Goal: Use online tool/utility: Utilize a website feature to perform a specific function

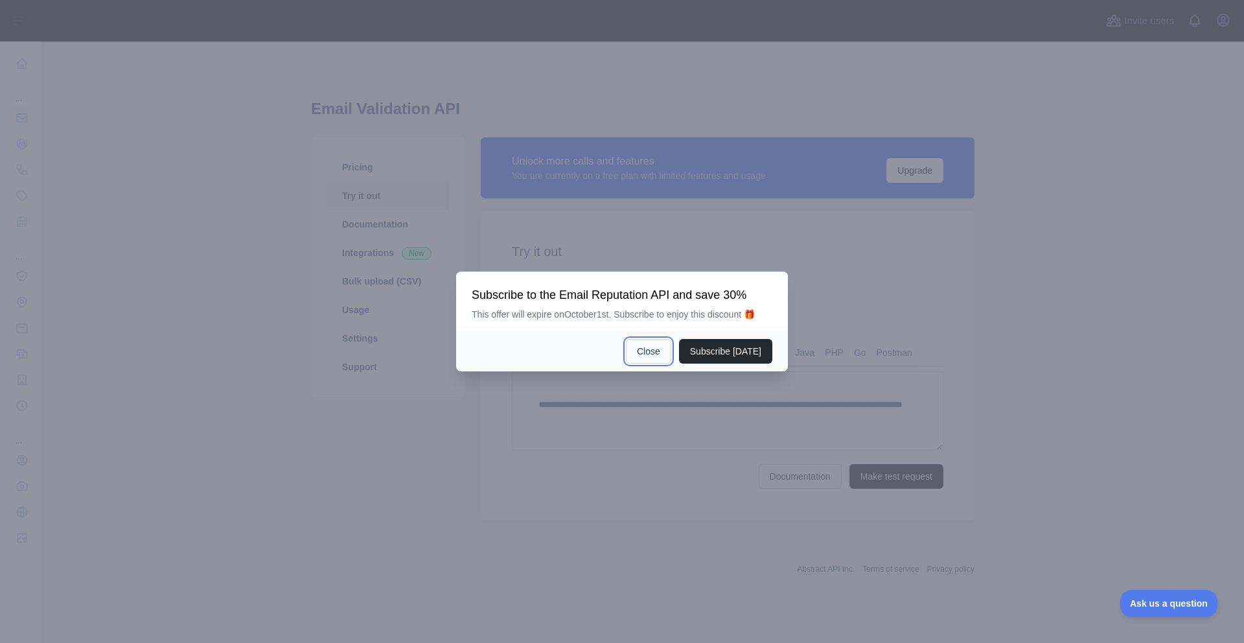
click at [662, 355] on button "Close" at bounding box center [648, 351] width 45 height 25
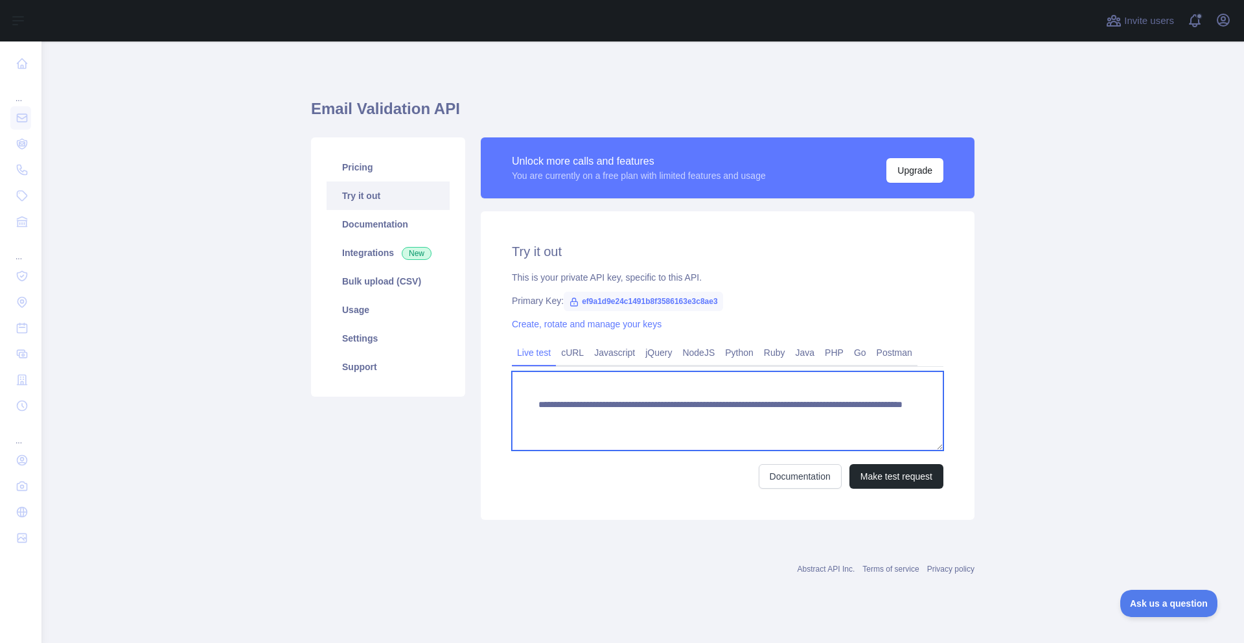
drag, startPoint x: 891, startPoint y: 416, endPoint x: 778, endPoint y: 415, distance: 112.8
click at [778, 415] on textarea "**********" at bounding box center [728, 410] width 432 height 79
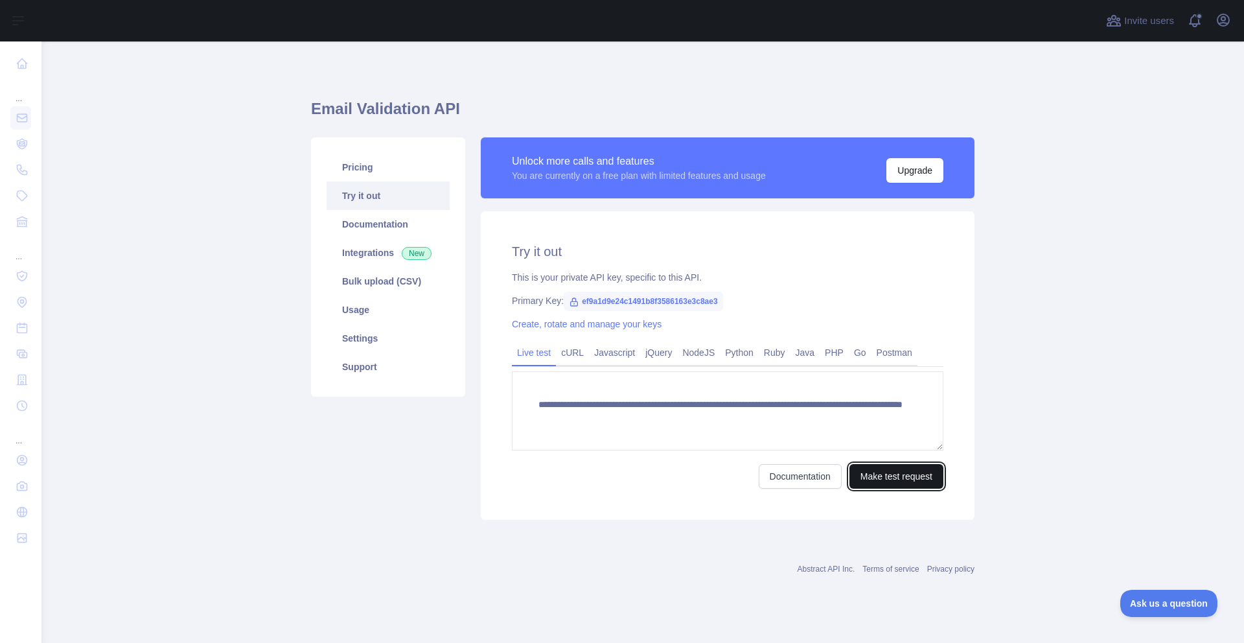
click at [883, 482] on button "Make test request" at bounding box center [897, 476] width 94 height 25
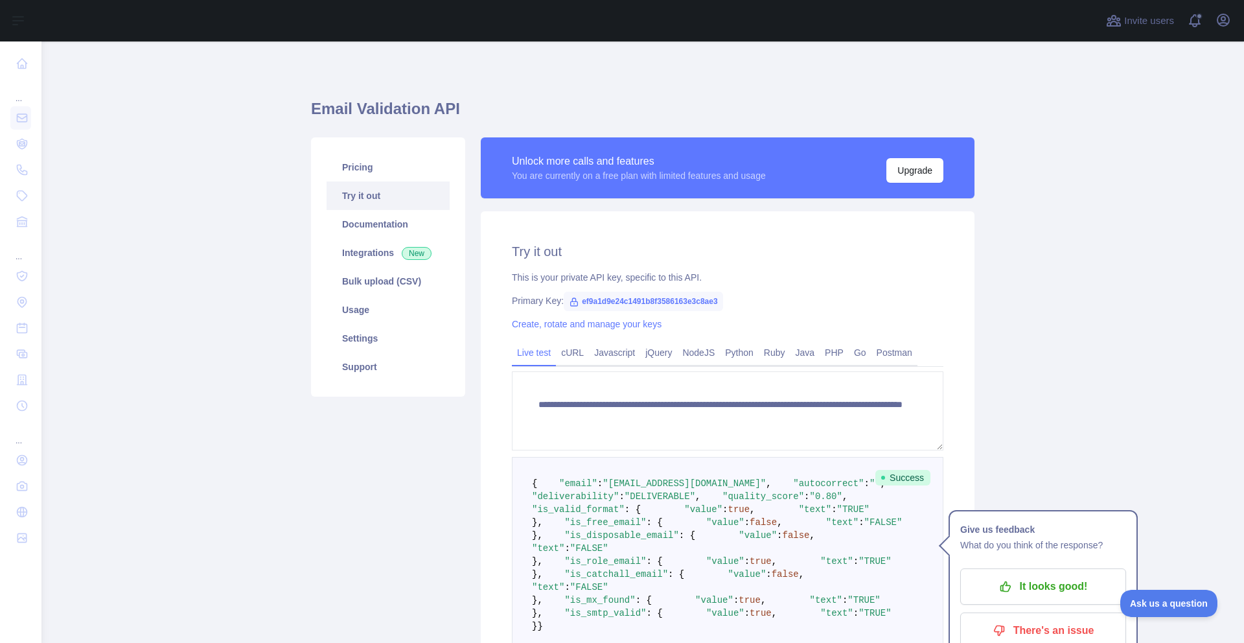
scroll to position [125, 0]
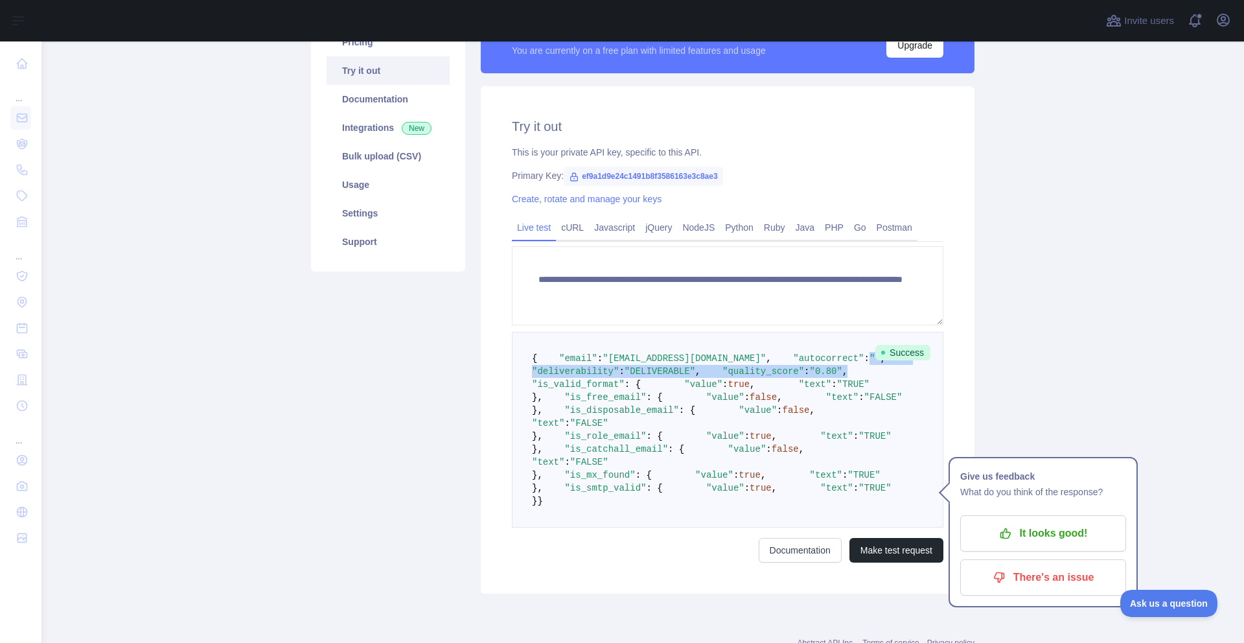
drag, startPoint x: 686, startPoint y: 412, endPoint x: 624, endPoint y: 385, distance: 67.7
click at [624, 385] on pre "{ "email" : "support@sky-quote.com" , "autocorrect" : "" , "deliverability" : "…" at bounding box center [728, 430] width 432 height 196
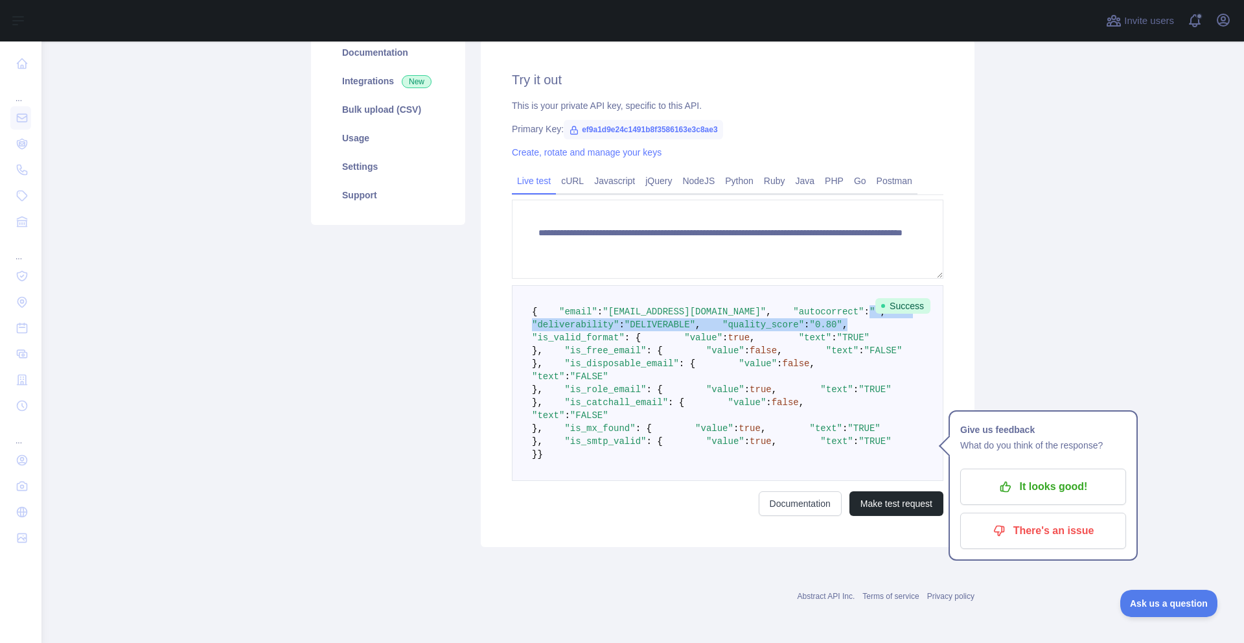
scroll to position [271, 0]
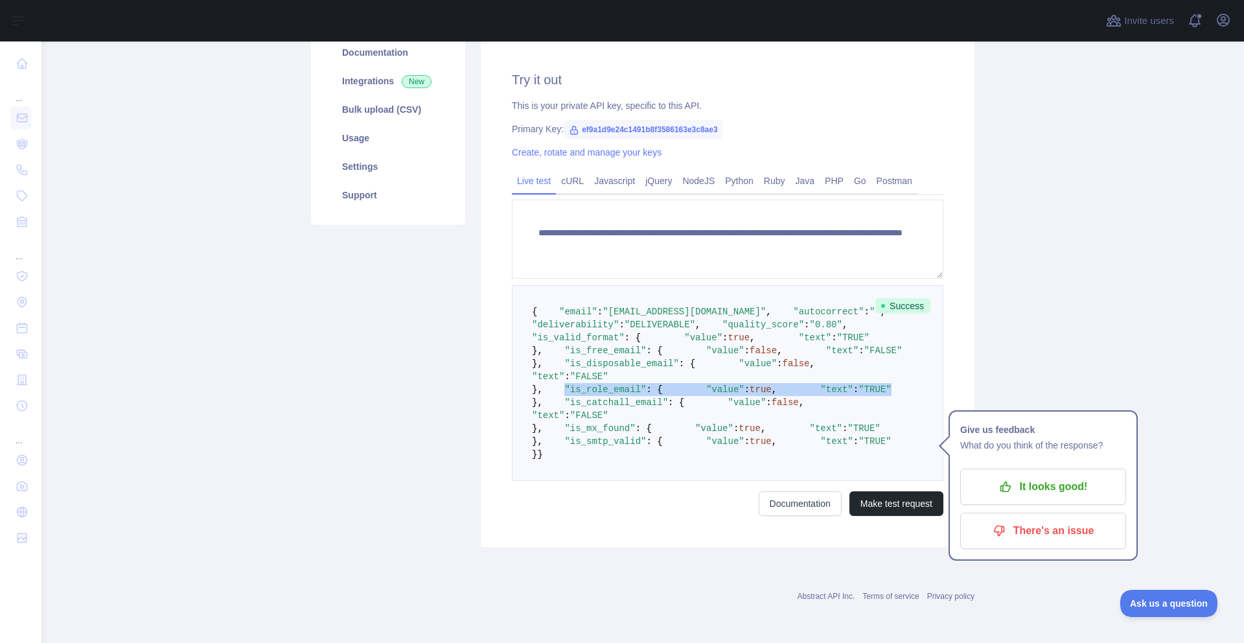
drag, startPoint x: 564, startPoint y: 433, endPoint x: 652, endPoint y: 460, distance: 92.1
click at [652, 460] on pre "{ "email" : "support@sky-quote.com" , "autocorrect" : "" , "deliverability" : "…" at bounding box center [728, 383] width 432 height 196
click at [609, 382] on span ""FALSE"" at bounding box center [589, 376] width 38 height 10
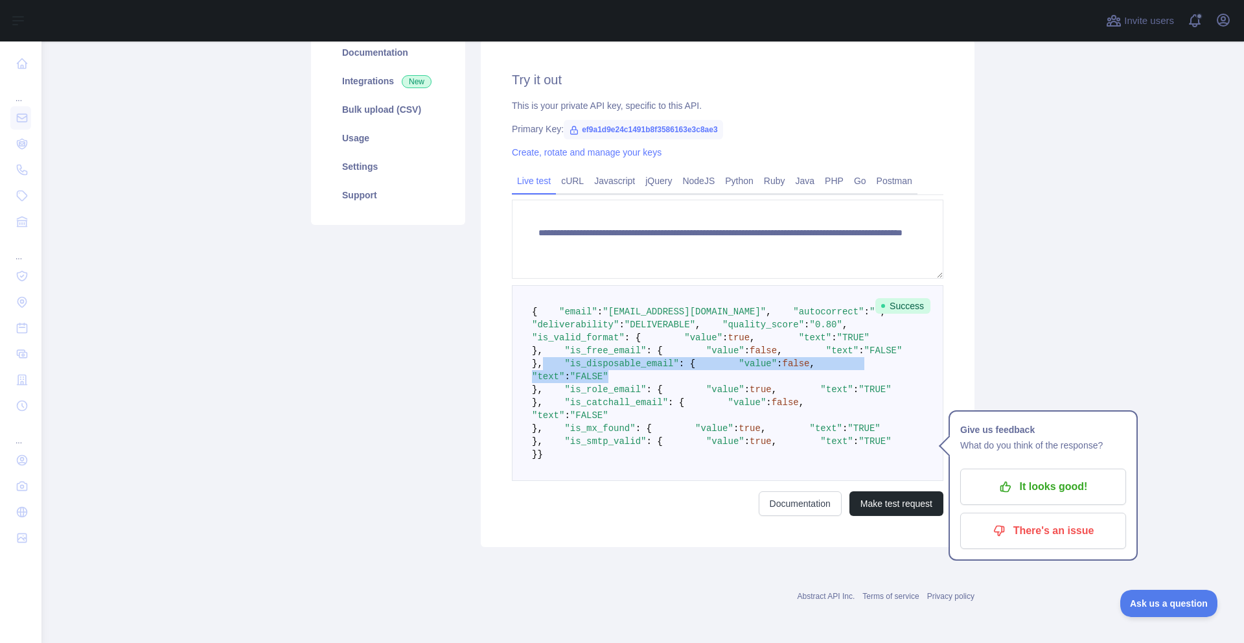
drag, startPoint x: 668, startPoint y: 409, endPoint x: 519, endPoint y: 375, distance: 152.2
click at [519, 375] on pre "{ "email" : "support@sky-quote.com" , "autocorrect" : "" , "deliverability" : "…" at bounding box center [728, 383] width 432 height 196
click at [600, 362] on pre "{ "email" : "support@sky-quote.com" , "autocorrect" : "" , "deliverability" : "…" at bounding box center [728, 383] width 432 height 196
drag, startPoint x: 603, startPoint y: 367, endPoint x: 536, endPoint y: 327, distance: 78.5
click at [536, 327] on pre "{ "email" : "support@sky-quote.com" , "autocorrect" : "" , "deliverability" : "…" at bounding box center [728, 383] width 432 height 196
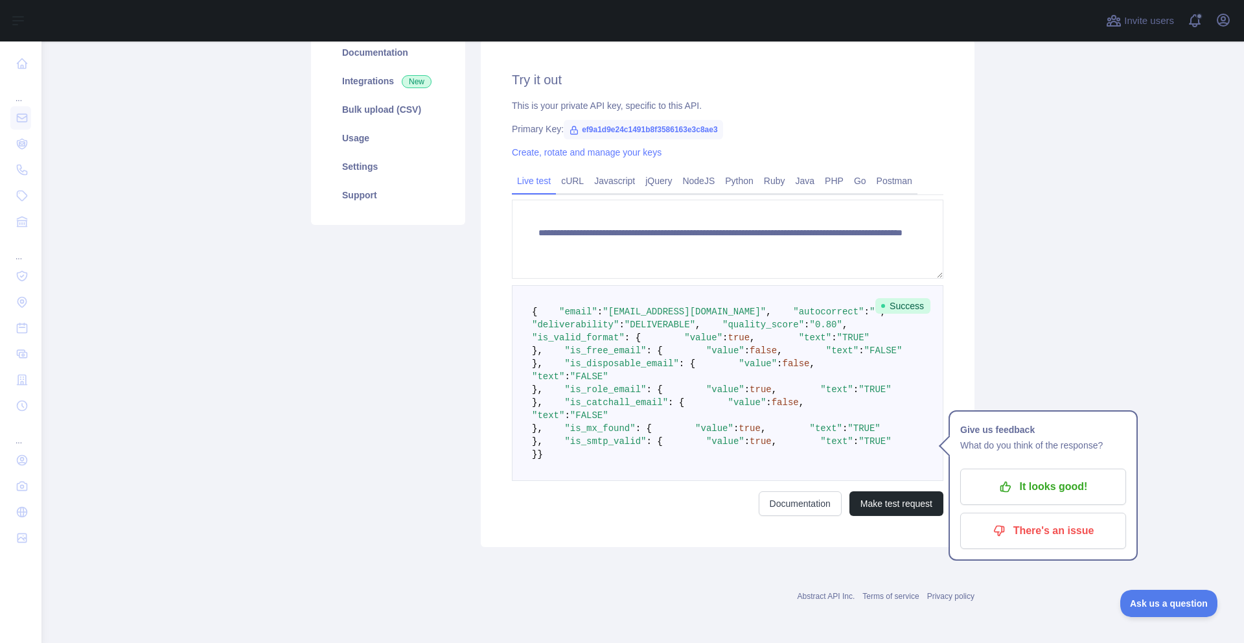
click at [603, 414] on pre "{ "email" : "support@sky-quote.com" , "autocorrect" : "" , "deliverability" : "…" at bounding box center [728, 383] width 432 height 196
drag, startPoint x: 651, startPoint y: 479, endPoint x: 545, endPoint y: 467, distance: 106.9
click at [544, 415] on pre "{ "email" : "support@sky-quote.com" , "autocorrect" : "" , "deliverability" : "…" at bounding box center [728, 383] width 432 height 196
click at [821, 447] on span ""text"" at bounding box center [837, 441] width 32 height 10
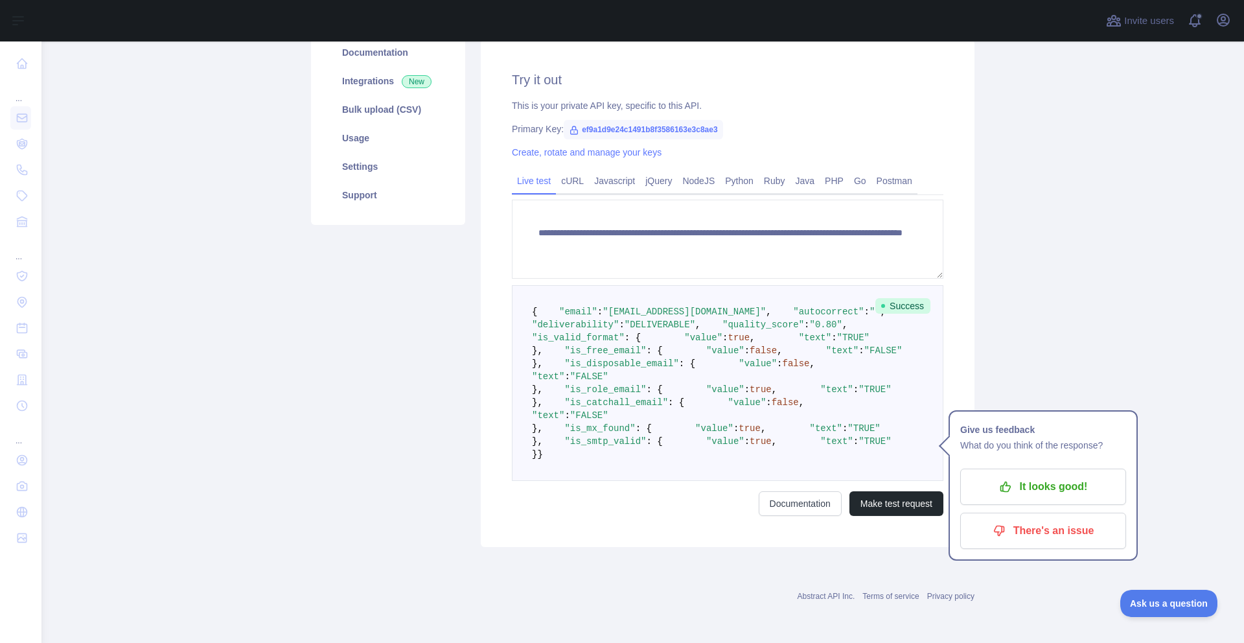
drag, startPoint x: 614, startPoint y: 521, endPoint x: 553, endPoint y: 430, distance: 109.7
click at [553, 430] on pre "{ "email" : "support@sky-quote.com" , "autocorrect" : "" , "deliverability" : "…" at bounding box center [728, 383] width 432 height 196
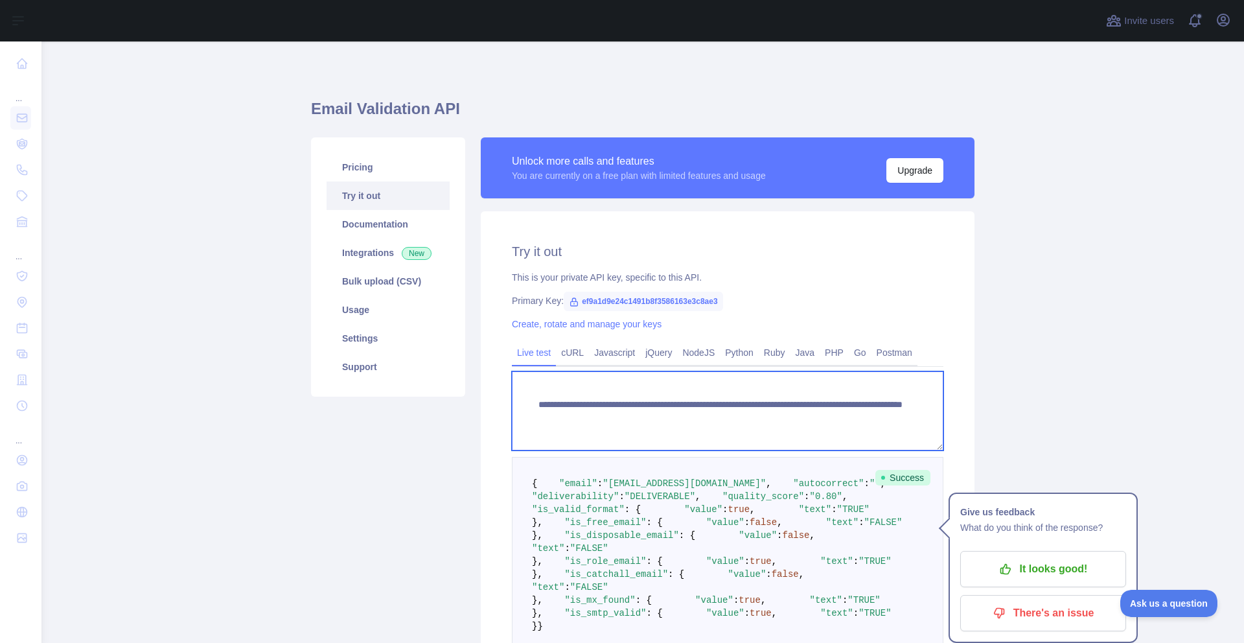
drag, startPoint x: 767, startPoint y: 417, endPoint x: 933, endPoint y: 432, distance: 167.2
click at [931, 426] on textarea "**********" at bounding box center [728, 410] width 432 height 79
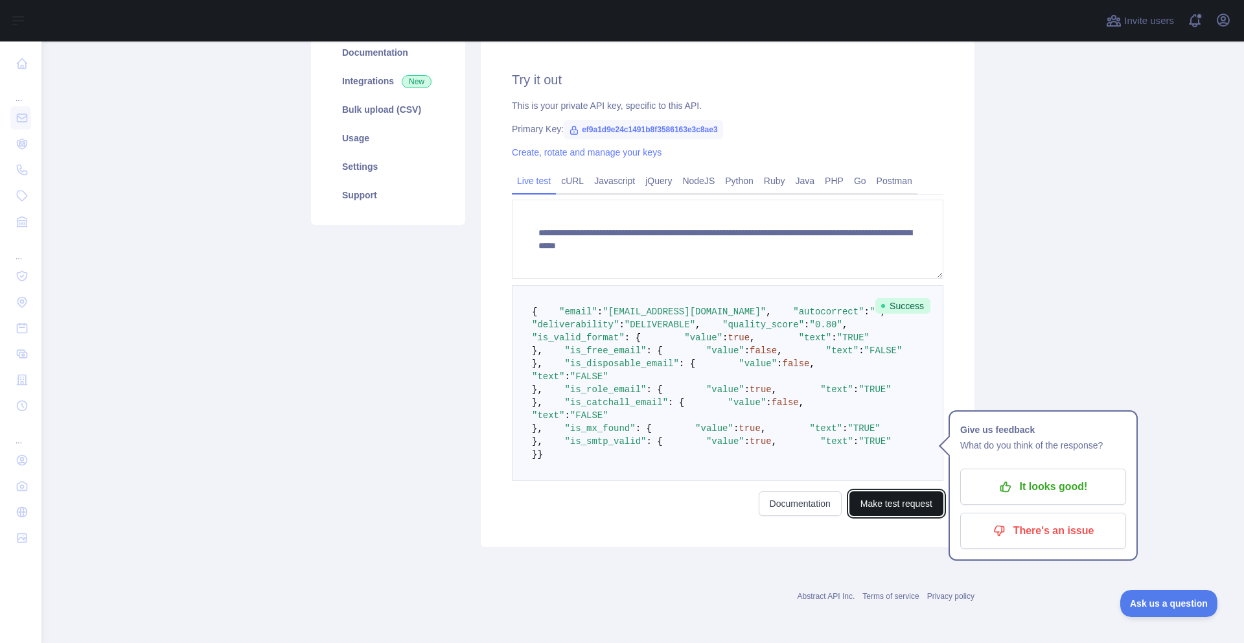
click at [850, 497] on button "Make test request" at bounding box center [897, 503] width 94 height 25
drag, startPoint x: 554, startPoint y: 255, endPoint x: 616, endPoint y: 347, distance: 110.7
click at [643, 297] on pre "{ "email" : "tristan.hopkins234@gmail.com" , "autocorrect" : "" , "deliverabili…" at bounding box center [728, 383] width 432 height 196
drag, startPoint x: 614, startPoint y: 341, endPoint x: 555, endPoint y: 312, distance: 65.5
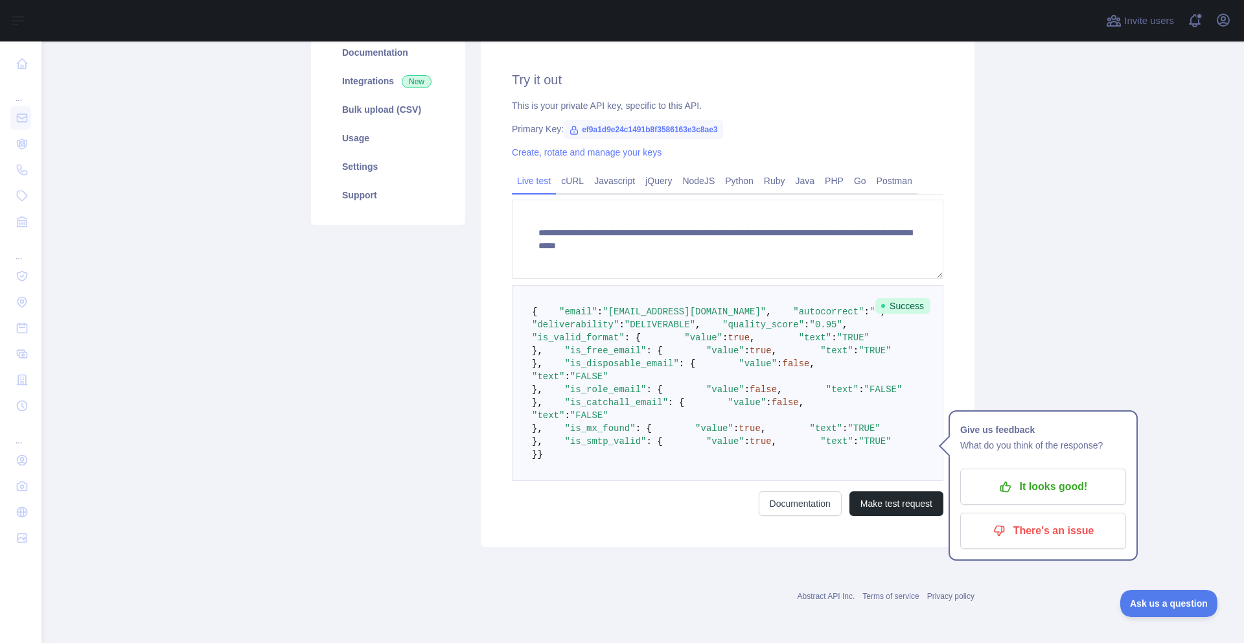
click at [555, 312] on code "{ "email" : "tristan.hopkins234@gmail.com" , "autocorrect" : "" , "deliverabili…" at bounding box center [720, 383] width 376 height 153
click at [565, 358] on span ""is_disposable_email"" at bounding box center [622, 363] width 114 height 10
drag, startPoint x: 547, startPoint y: 305, endPoint x: 620, endPoint y: 347, distance: 84.8
click at [620, 347] on pre "{ "email" : "tristan.hopkins234@gmail.com" , "autocorrect" : "" , "deliverabili…" at bounding box center [728, 383] width 432 height 196
click at [623, 347] on pre "{ "email" : "tristan.hopkins234@gmail.com" , "autocorrect" : "" , "deliverabili…" at bounding box center [728, 383] width 432 height 196
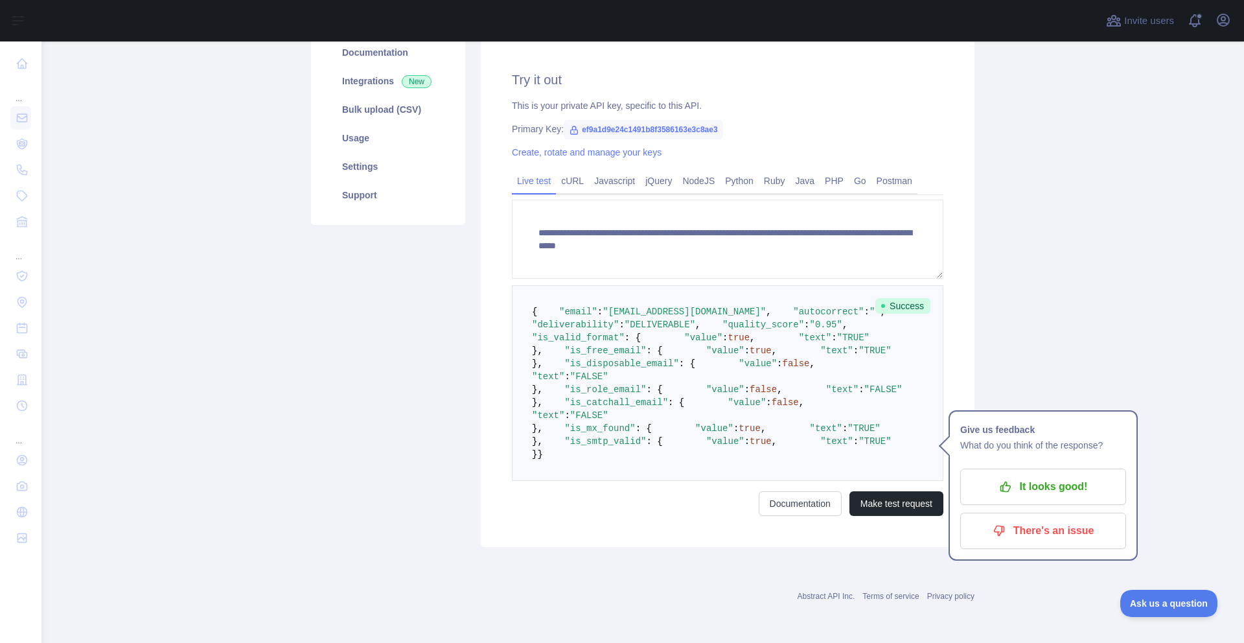
drag, startPoint x: 611, startPoint y: 339, endPoint x: 532, endPoint y: 311, distance: 83.8
click at [532, 311] on pre "{ "email" : "tristan.hopkins234@gmail.com" , "autocorrect" : "" , "deliverabili…" at bounding box center [728, 383] width 432 height 196
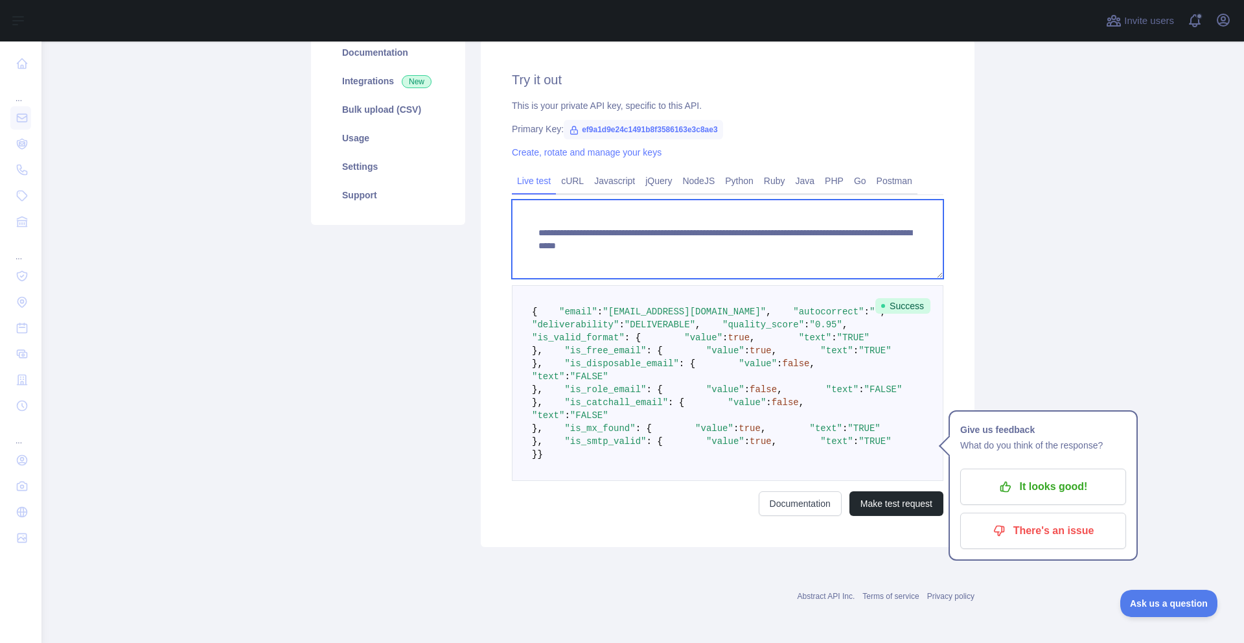
drag, startPoint x: 767, startPoint y: 188, endPoint x: 917, endPoint y: 202, distance: 150.4
click at [917, 202] on textarea "**********" at bounding box center [728, 239] width 432 height 79
paste textarea
type textarea "**********"
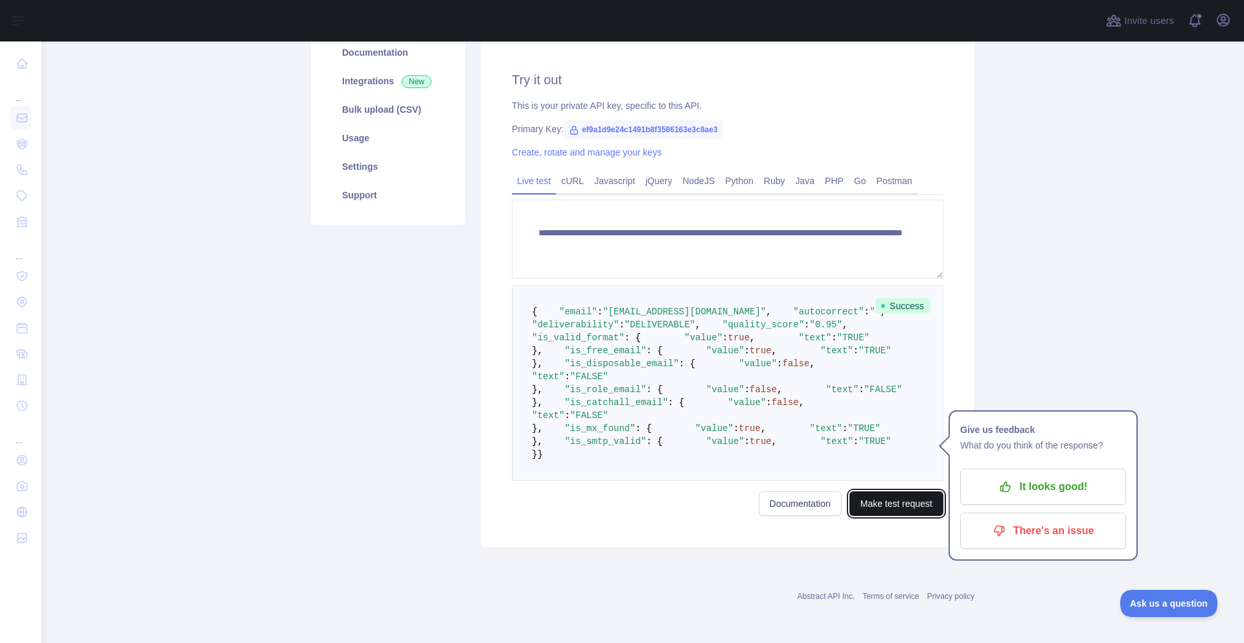
click at [870, 496] on button "Make test request" at bounding box center [897, 503] width 94 height 25
drag, startPoint x: 648, startPoint y: 189, endPoint x: 679, endPoint y: 180, distance: 32.4
click at [679, 320] on span ""UNDELIVERABLE"" at bounding box center [666, 325] width 82 height 10
click at [865, 345] on span ""FALSE"" at bounding box center [884, 350] width 38 height 10
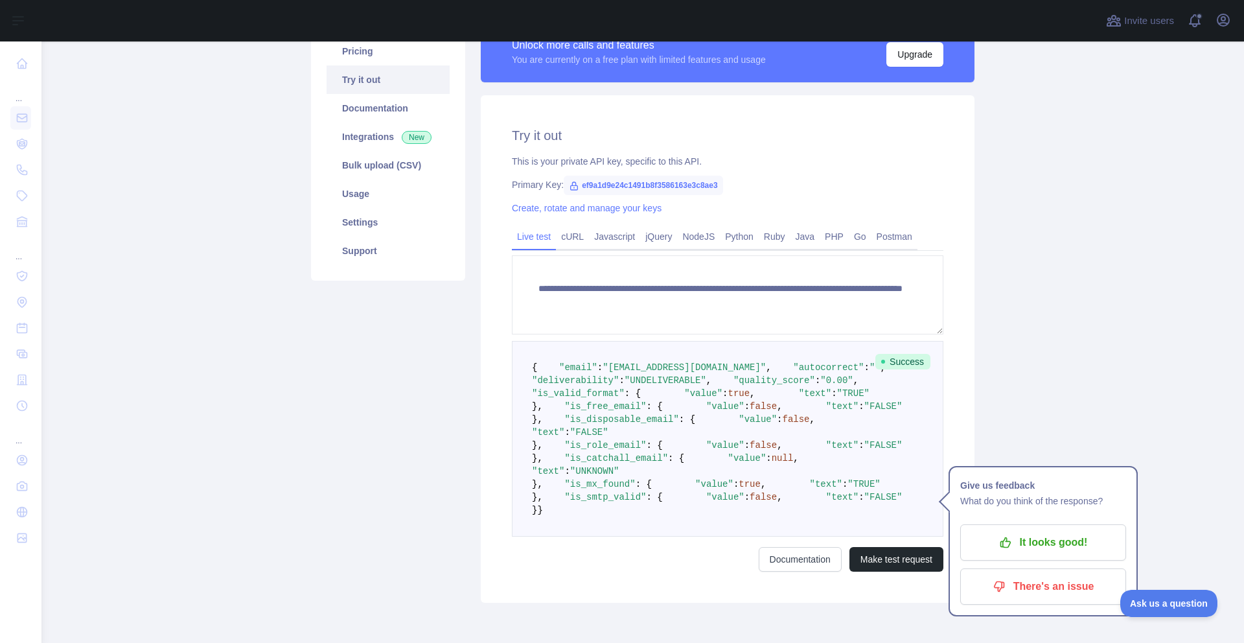
scroll to position [111, 0]
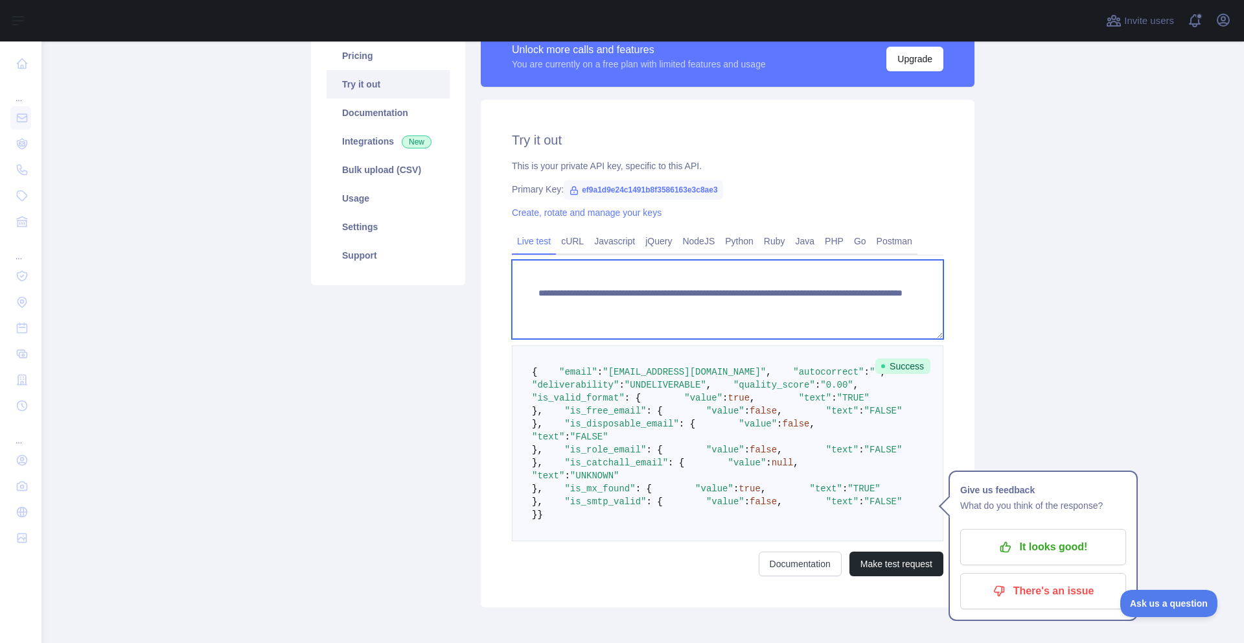
drag, startPoint x: 888, startPoint y: 307, endPoint x: 768, endPoint y: 311, distance: 120.0
click at [768, 311] on textarea "**********" at bounding box center [728, 299] width 432 height 79
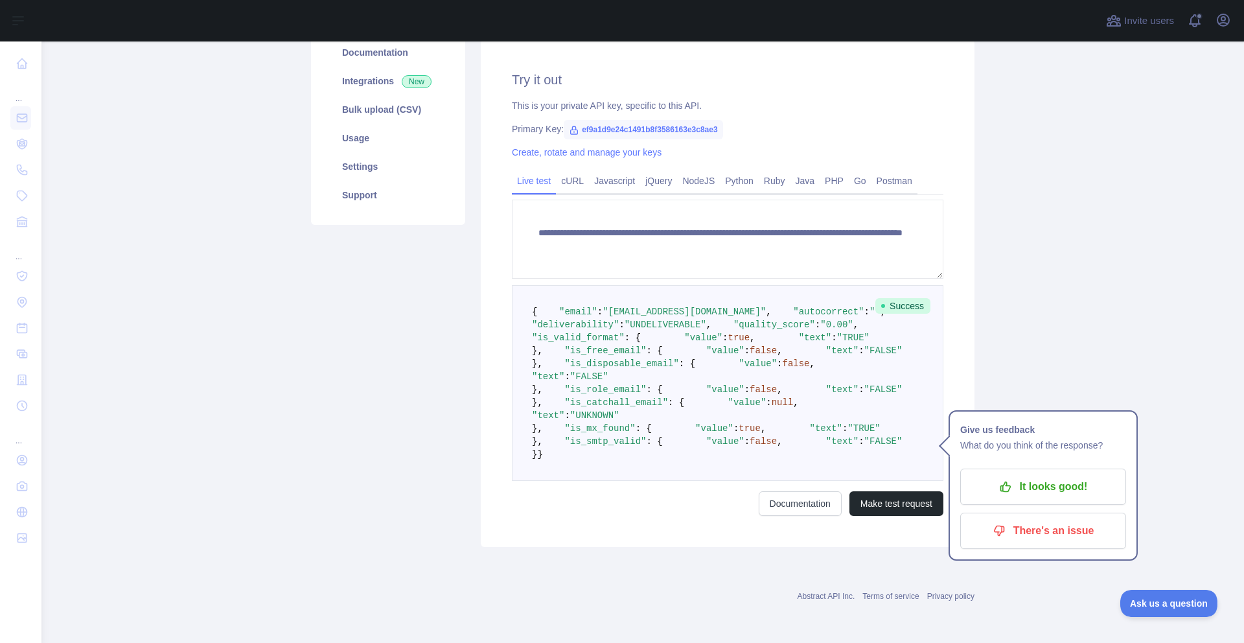
click at [898, 516] on form "**********" at bounding box center [728, 358] width 432 height 316
click at [900, 516] on button "Make test request" at bounding box center [897, 503] width 94 height 25
click at [683, 320] on span ""UNDELIVERABLE"" at bounding box center [666, 325] width 82 height 10
click at [683, 285] on pre "{ "email" : "laxobik989@rograc.com" , "autocorrect" : "" , "deliverability" : "…" at bounding box center [728, 383] width 432 height 196
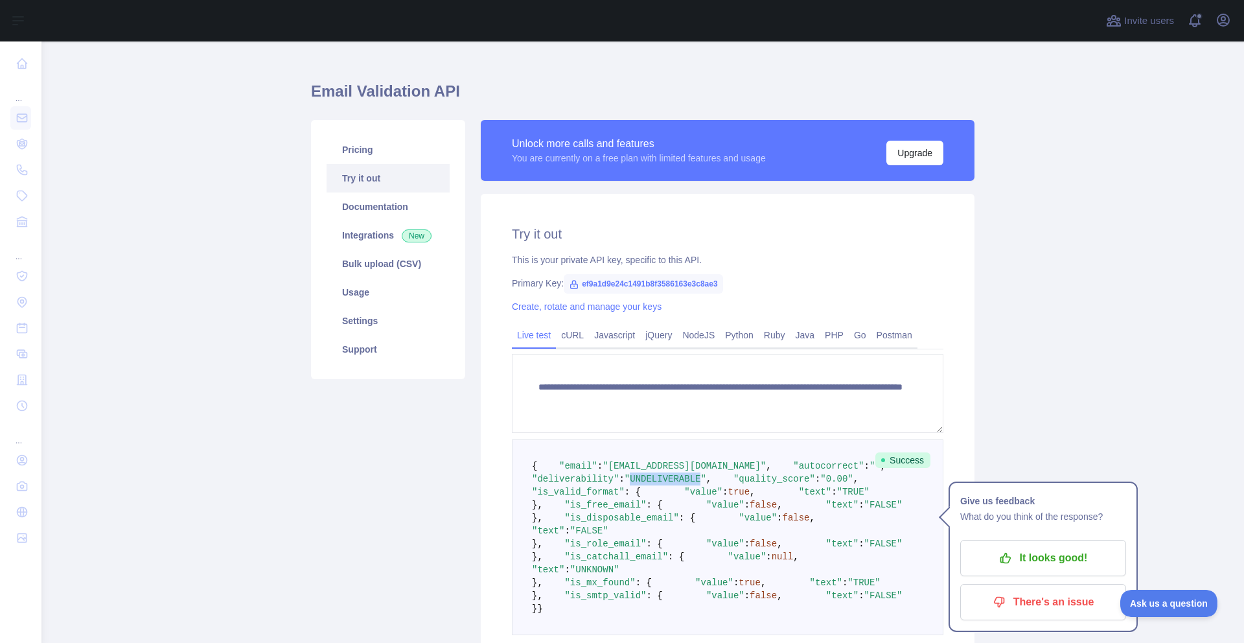
scroll to position [0, 0]
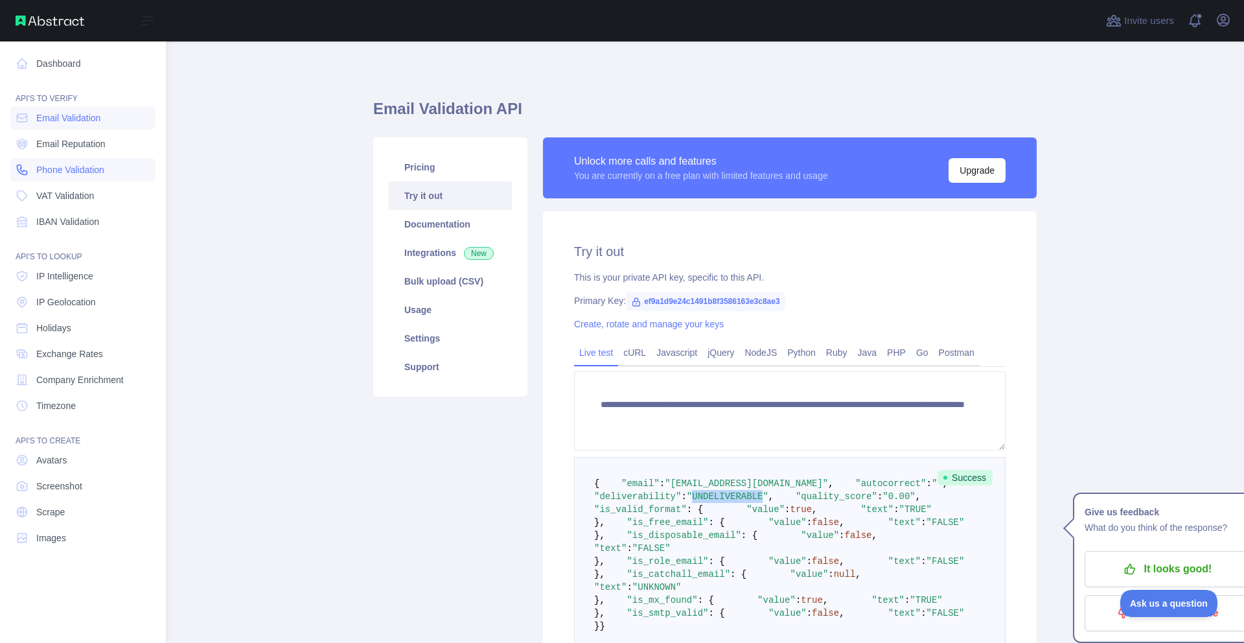
click at [65, 172] on span "Phone Validation" at bounding box center [70, 169] width 68 height 13
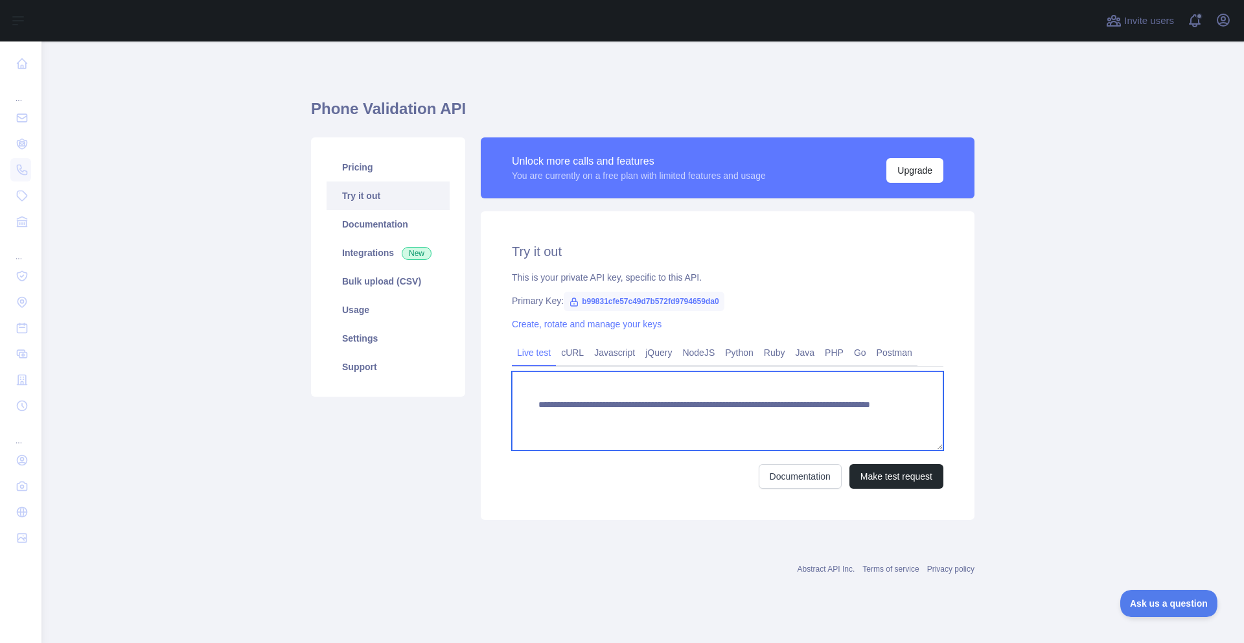
drag, startPoint x: 783, startPoint y: 414, endPoint x: 926, endPoint y: 422, distance: 143.5
click at [926, 422] on textarea "**********" at bounding box center [728, 410] width 432 height 79
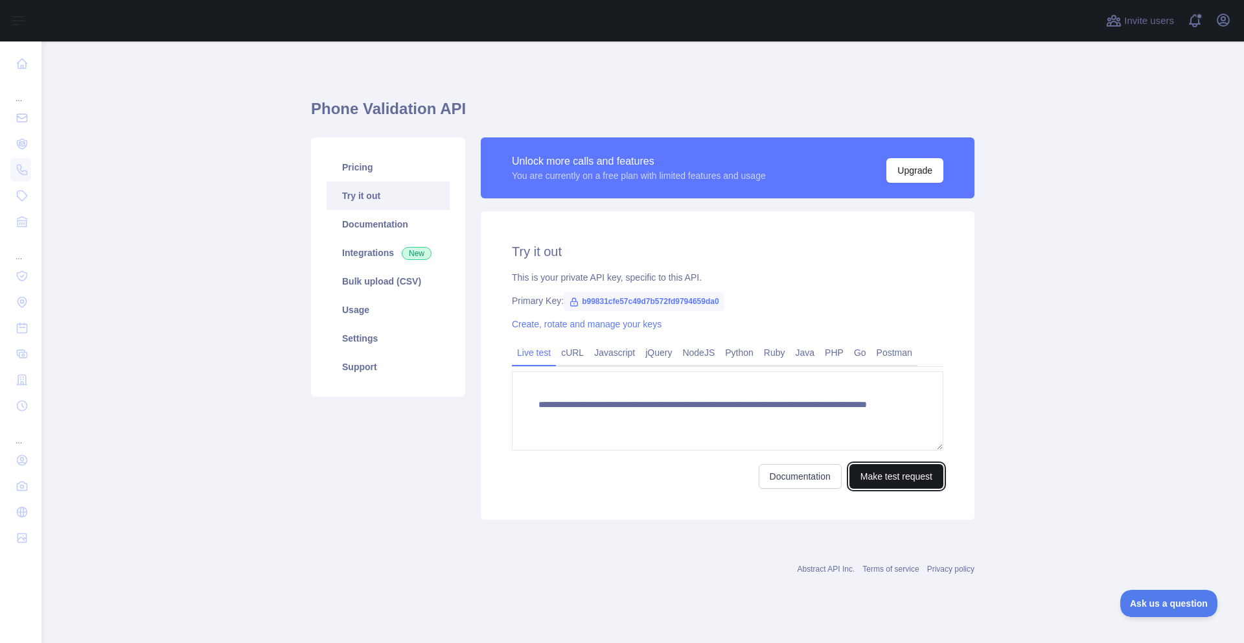
click at [913, 471] on button "Make test request" at bounding box center [897, 476] width 94 height 25
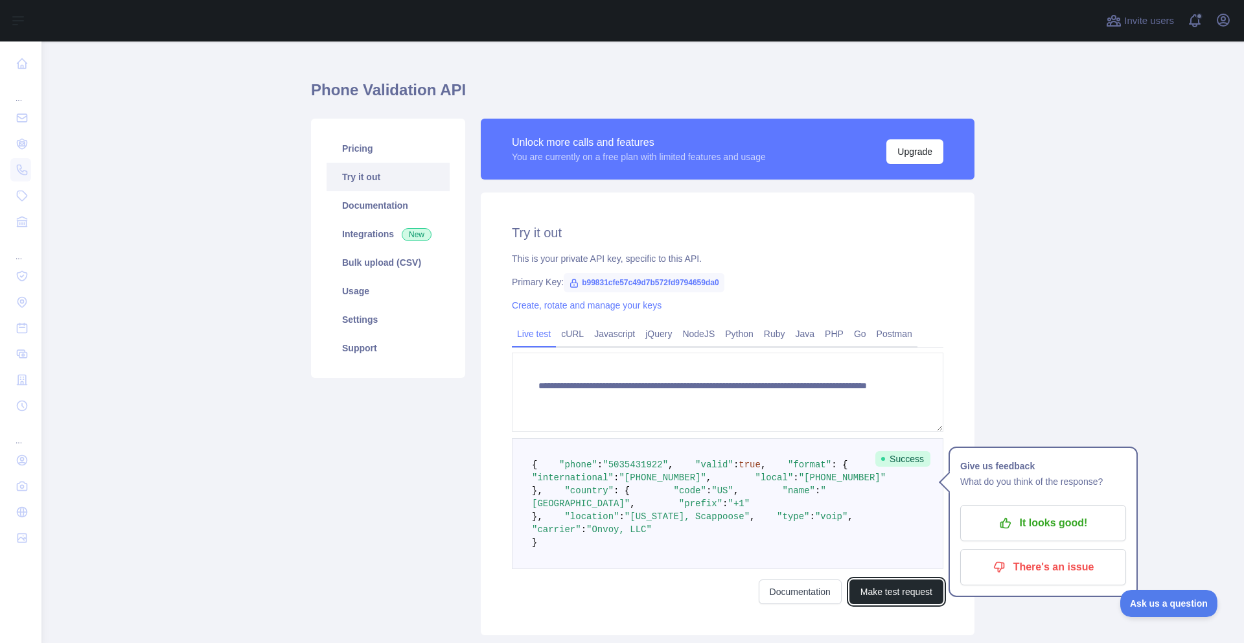
scroll to position [117, 0]
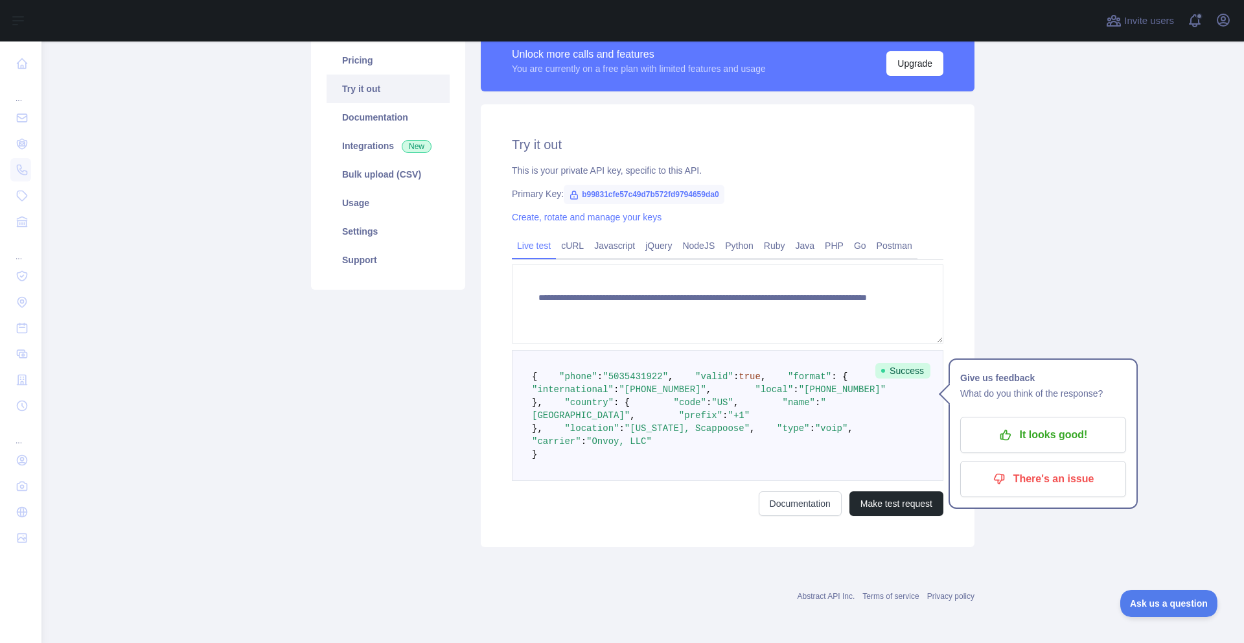
drag, startPoint x: 686, startPoint y: 432, endPoint x: 605, endPoint y: 414, distance: 82.4
click at [605, 414] on pre "{ "phone" : "5035431922" , "valid" : true , "format" : { "international" : "+15…" at bounding box center [728, 415] width 432 height 131
click at [600, 395] on span ""international"" at bounding box center [573, 389] width 82 height 10
drag, startPoint x: 683, startPoint y: 487, endPoint x: 603, endPoint y: 457, distance: 85.7
click at [603, 457] on code "{ "phone" : "5035431922" , "valid" : true , "format" : { "international" : "+15…" at bounding box center [712, 415] width 360 height 88
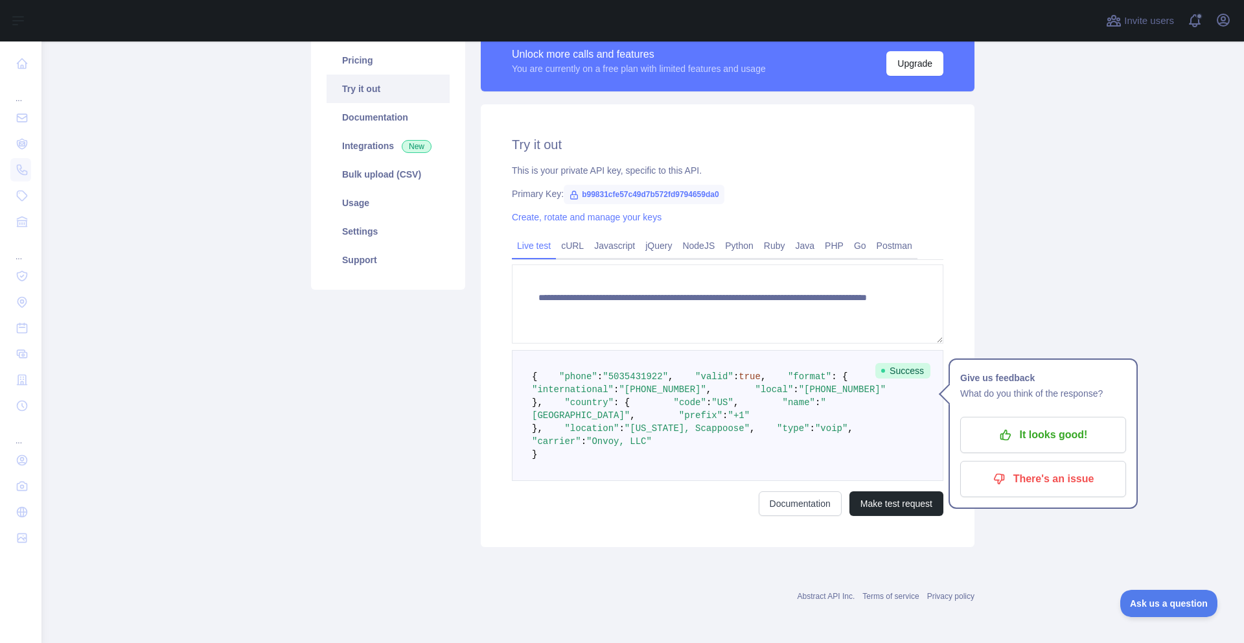
click at [636, 421] on span ""[GEOGRAPHIC_DATA]"" at bounding box center [679, 408] width 294 height 23
drag, startPoint x: 661, startPoint y: 531, endPoint x: 608, endPoint y: 509, distance: 57.8
click at [608, 481] on pre "{ "phone" : "5035431922" , "valid" : true , "format" : { "international" : "+15…" at bounding box center [728, 415] width 432 height 131
click at [638, 481] on pre "{ "phone" : "5035431922" , "valid" : true , "format" : { "international" : "+15…" at bounding box center [728, 415] width 432 height 131
drag, startPoint x: 688, startPoint y: 552, endPoint x: 585, endPoint y: 524, distance: 106.6
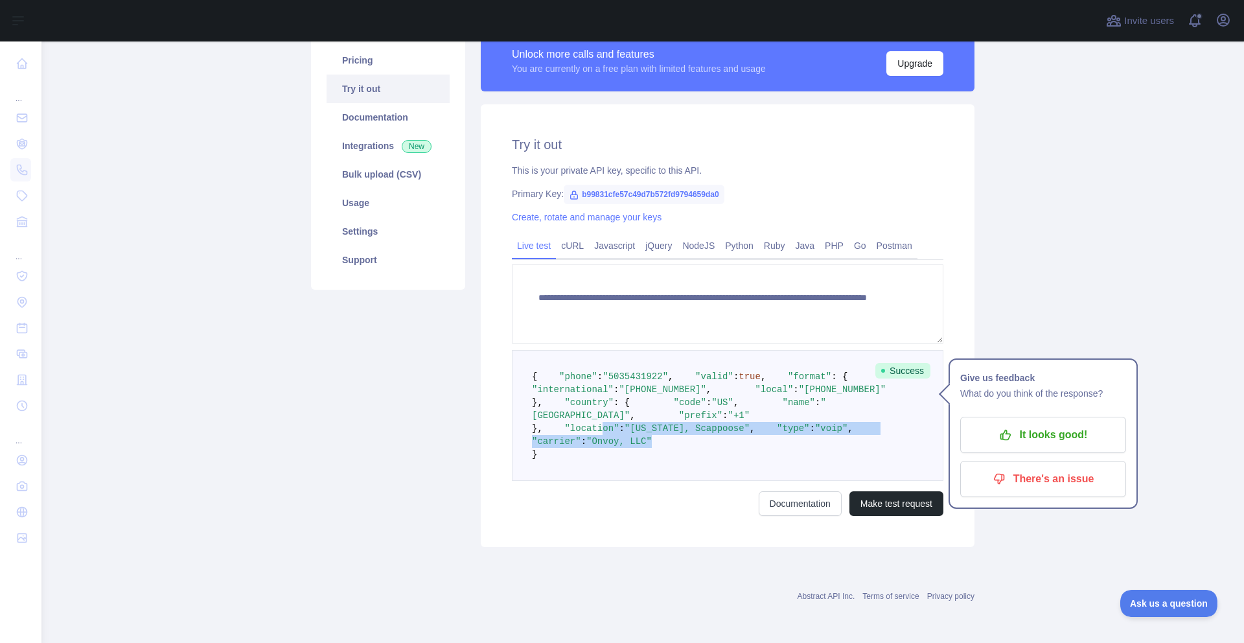
click at [585, 481] on pre "{ "phone" : "5035431922" , "valid" : true , "format" : { "international" : "+15…" at bounding box center [728, 415] width 432 height 131
click at [687, 434] on span ""[US_STATE], Scappoose"" at bounding box center [687, 428] width 125 height 10
drag, startPoint x: 607, startPoint y: 392, endPoint x: 561, endPoint y: 393, distance: 46.0
click at [561, 393] on pre "{ "phone" : "5035431922" , "valid" : true , "format" : { "international" : "+15…" at bounding box center [728, 415] width 432 height 131
click at [695, 382] on span ""valid"" at bounding box center [714, 376] width 38 height 10
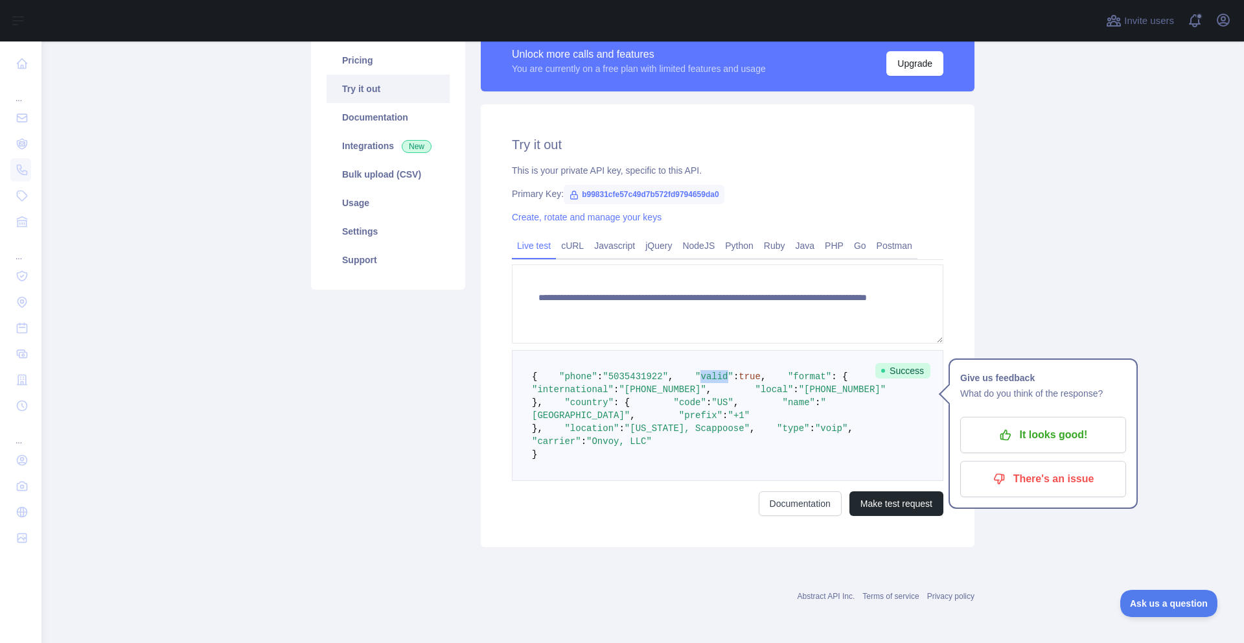
click at [695, 382] on span ""valid"" at bounding box center [714, 376] width 38 height 10
click at [634, 372] on pre "{ "phone" : "5035431922" , "valid" : true , "format" : { "international" : "+15…" at bounding box center [728, 415] width 432 height 131
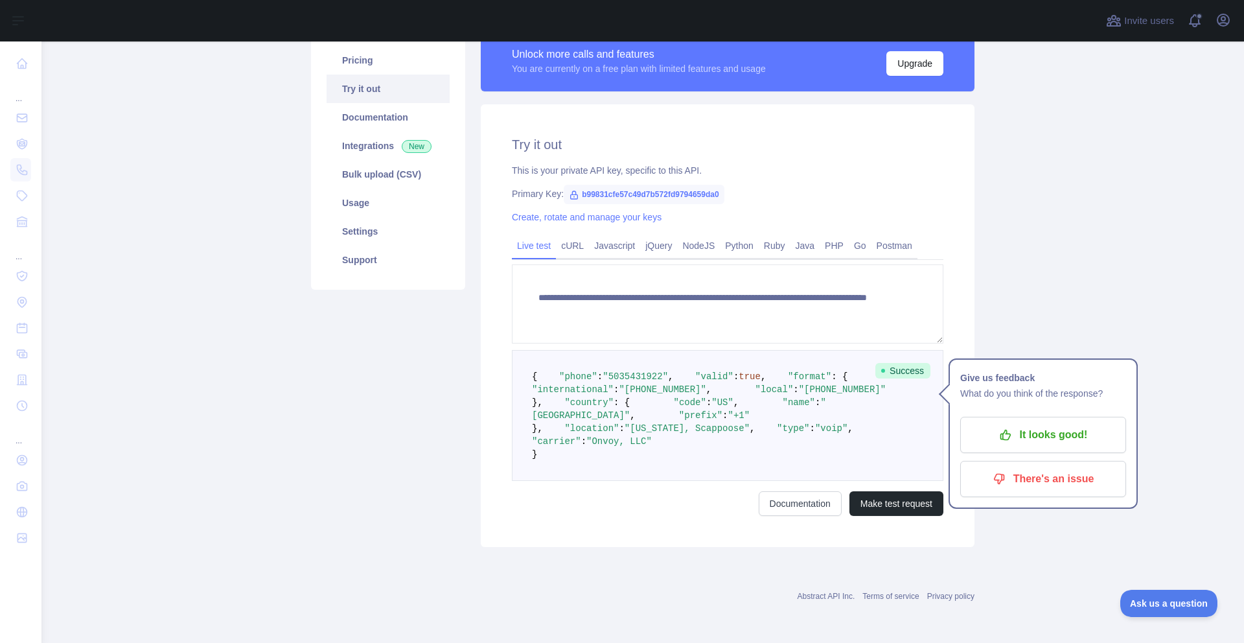
click at [636, 380] on span ""5035431922"" at bounding box center [635, 376] width 65 height 10
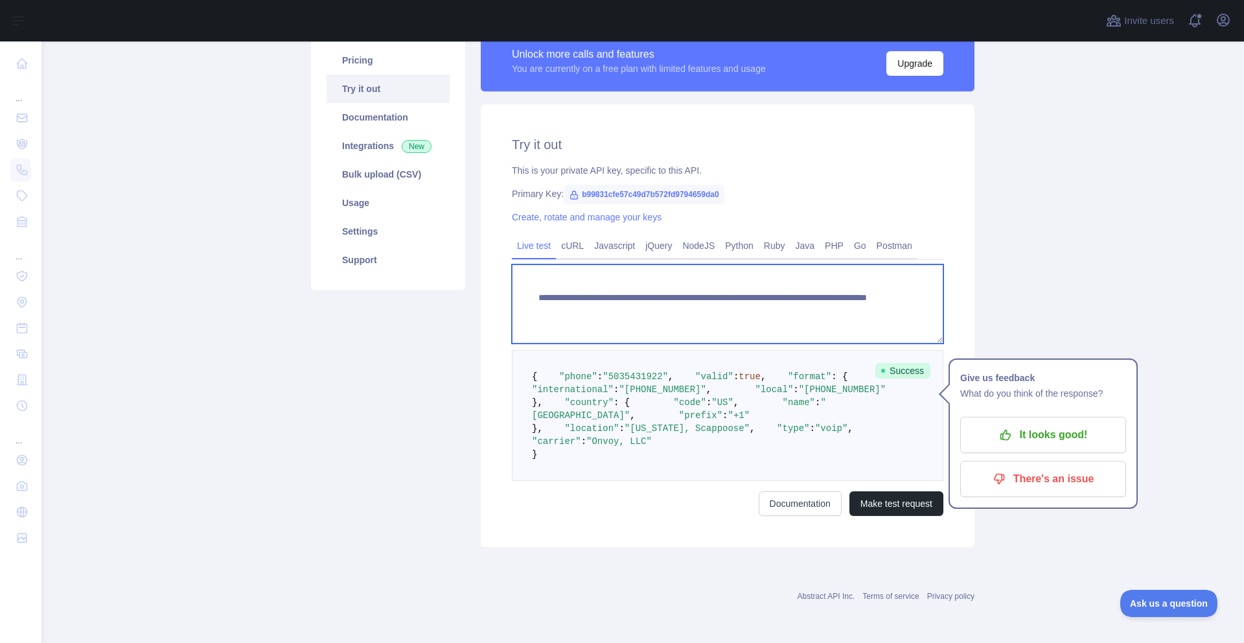
click at [795, 301] on textarea "**********" at bounding box center [728, 303] width 432 height 79
type textarea "**********"
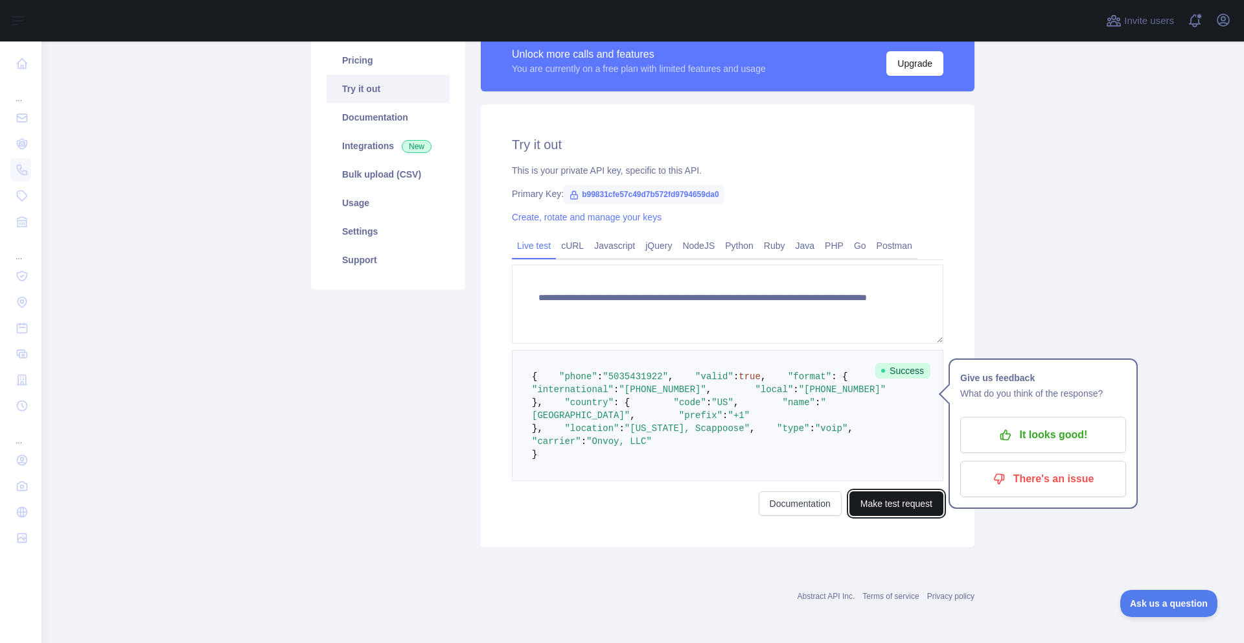
click at [912, 516] on button "Make test request" at bounding box center [897, 503] width 94 height 25
drag, startPoint x: 693, startPoint y: 430, endPoint x: 624, endPoint y: 426, distance: 68.8
click at [799, 395] on span ""(360) 234-5678"" at bounding box center [842, 389] width 87 height 10
click at [688, 473] on pre "{ "phone" : "3602345678" , "valid" : true , "format" : { "international" : "+13…" at bounding box center [728, 415] width 432 height 131
drag, startPoint x: 751, startPoint y: 531, endPoint x: 647, endPoint y: 510, distance: 106.5
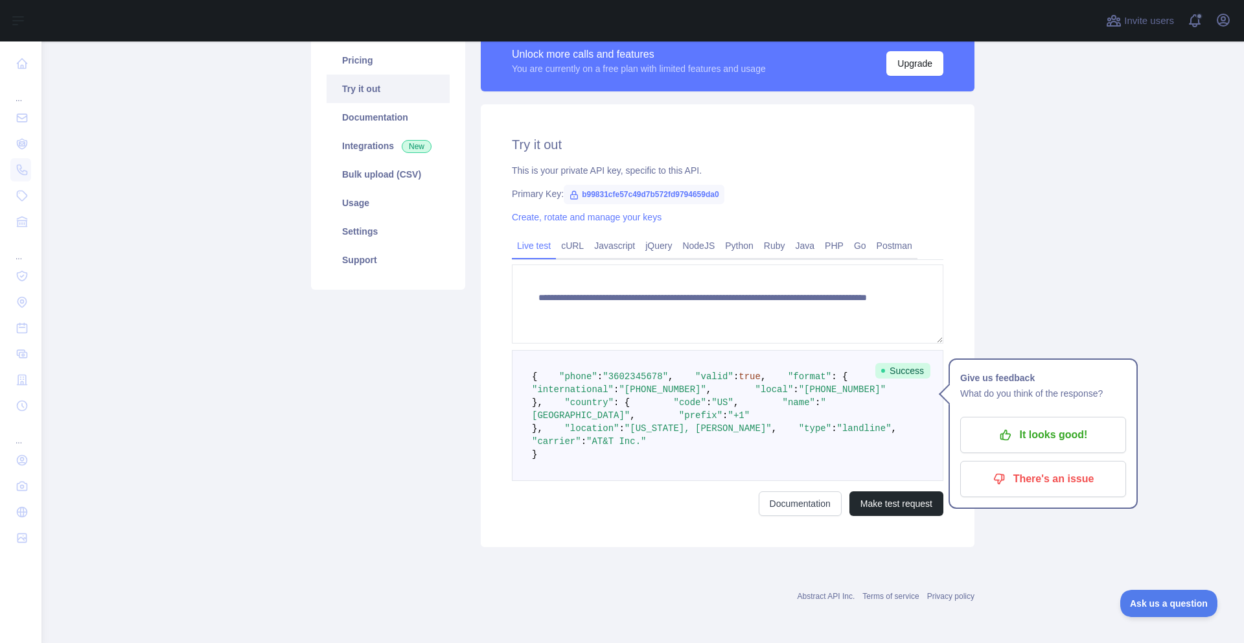
click at [647, 481] on pre "{ "phone" : "3602345678" , "valid" : true , "format" : { "international" : "+13…" at bounding box center [728, 415] width 432 height 131
click at [664, 437] on pre "{ "phone" : "3602345678" , "valid" : true , "format" : { "international" : "+13…" at bounding box center [728, 415] width 432 height 131
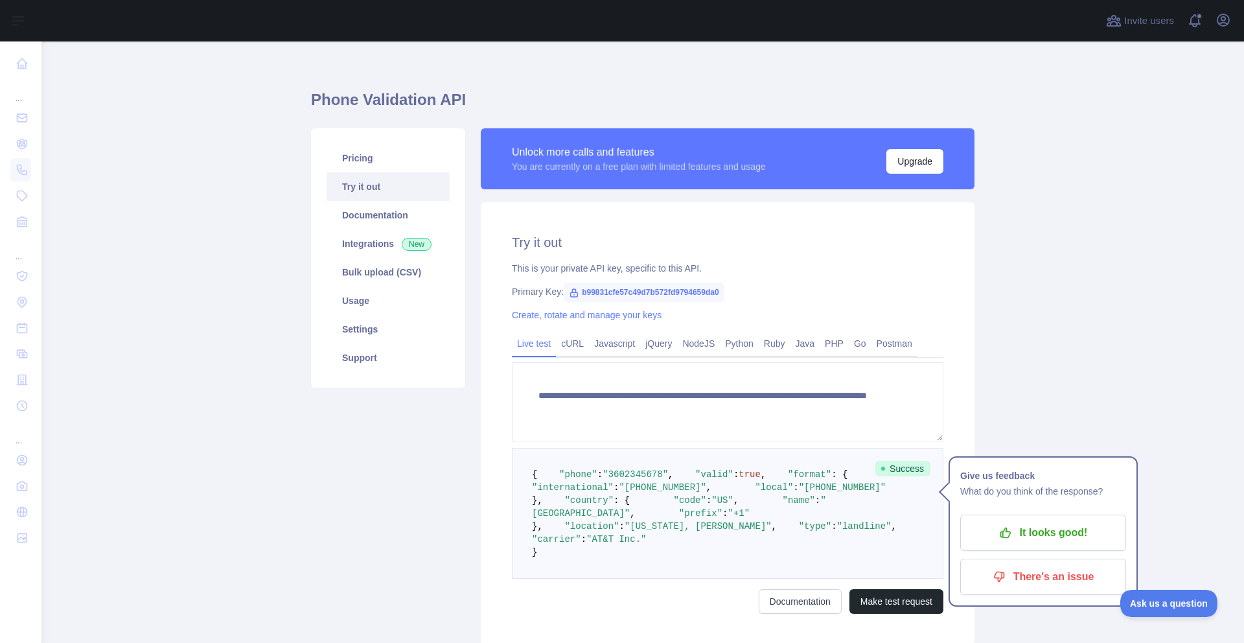
scroll to position [10, 0]
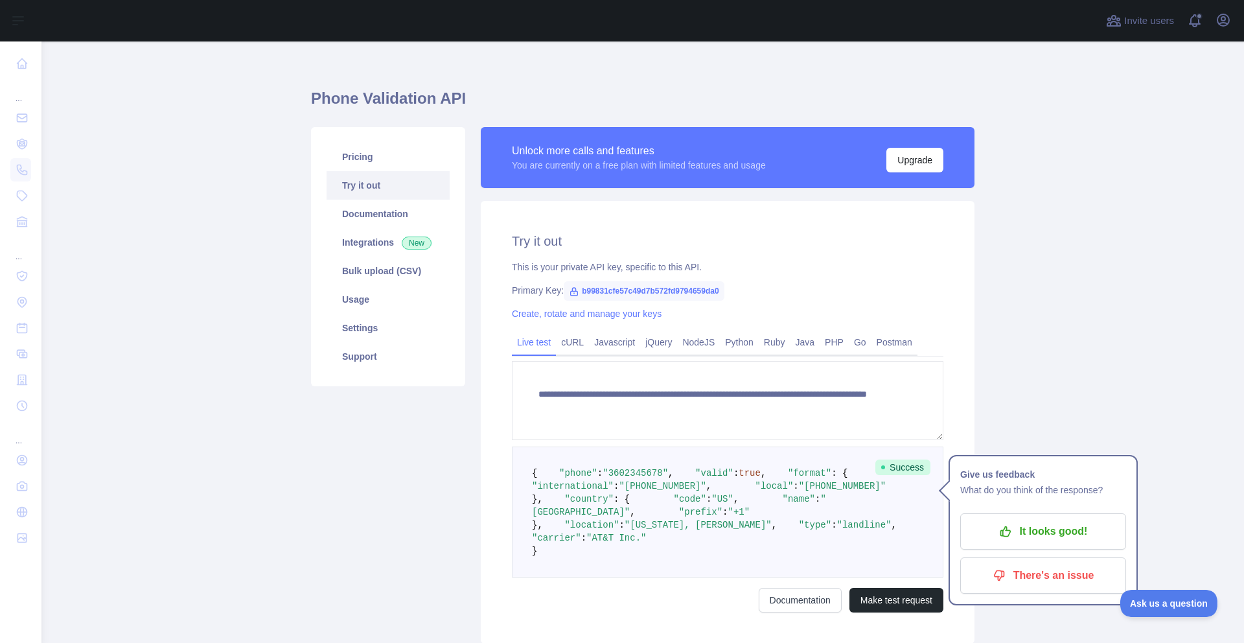
click at [678, 484] on pre "{ "phone" : "3602345678" , "valid" : true , "format" : { "international" : "+13…" at bounding box center [728, 512] width 432 height 131
click at [799, 491] on span ""(360) 234-5678"" at bounding box center [842, 486] width 87 height 10
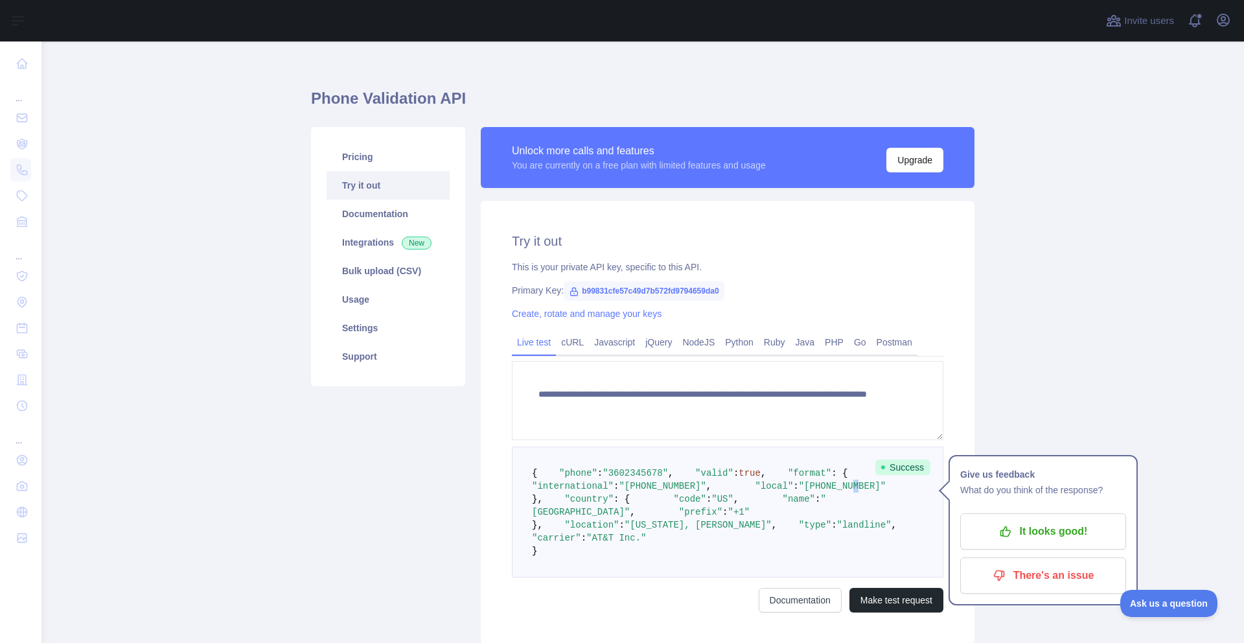
click at [799, 491] on span ""(360) 234-5678"" at bounding box center [842, 486] width 87 height 10
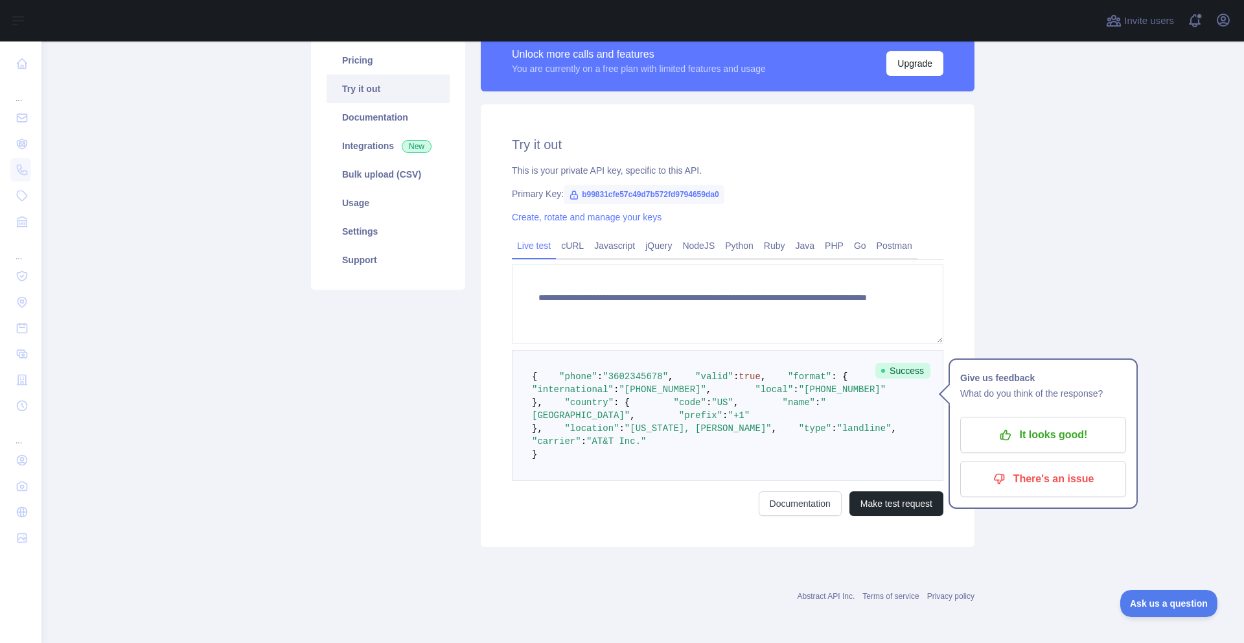
scroll to position [114, 0]
drag, startPoint x: 707, startPoint y: 527, endPoint x: 629, endPoint y: 523, distance: 78.5
click at [629, 434] on span ""Washington, Buckley"" at bounding box center [698, 428] width 147 height 10
drag, startPoint x: 704, startPoint y: 436, endPoint x: 638, endPoint y: 445, distance: 66.1
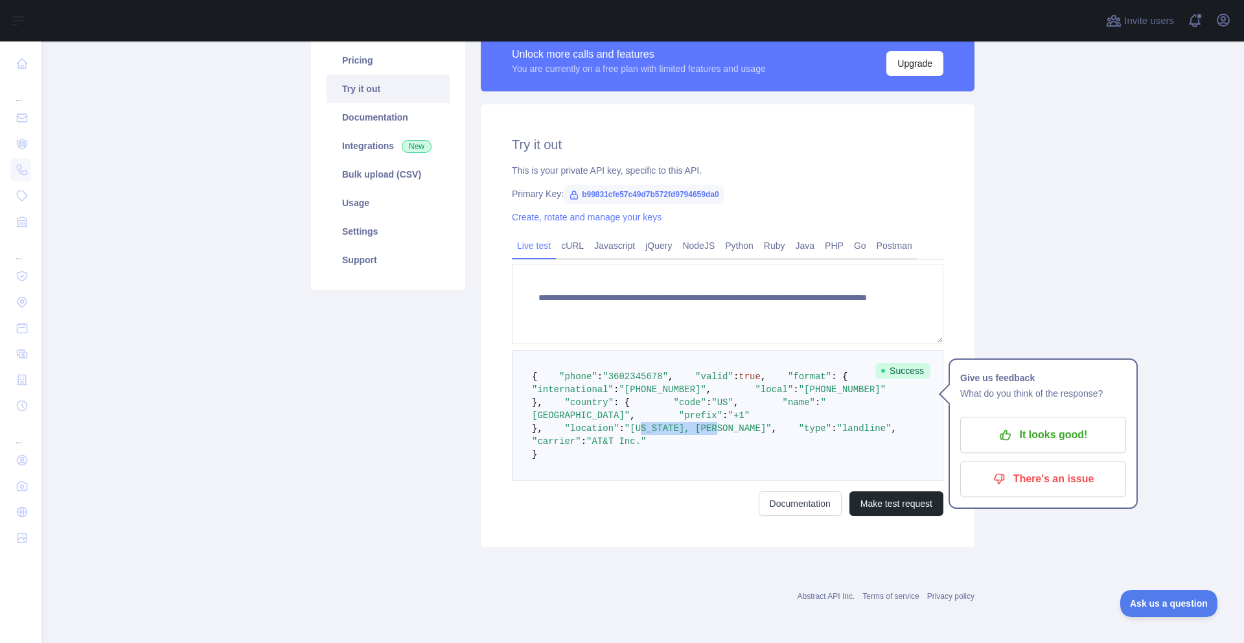
click at [644, 444] on pre "{ "phone" : "3602345678" , "valid" : true , "format" : { "international" : "+13…" at bounding box center [728, 415] width 432 height 131
click at [633, 445] on pre "{ "phone" : "3602345678" , "valid" : true , "format" : { "international" : "+13…" at bounding box center [728, 415] width 432 height 131
click at [799, 395] on span ""(360) 234-5678"" at bounding box center [842, 389] width 87 height 10
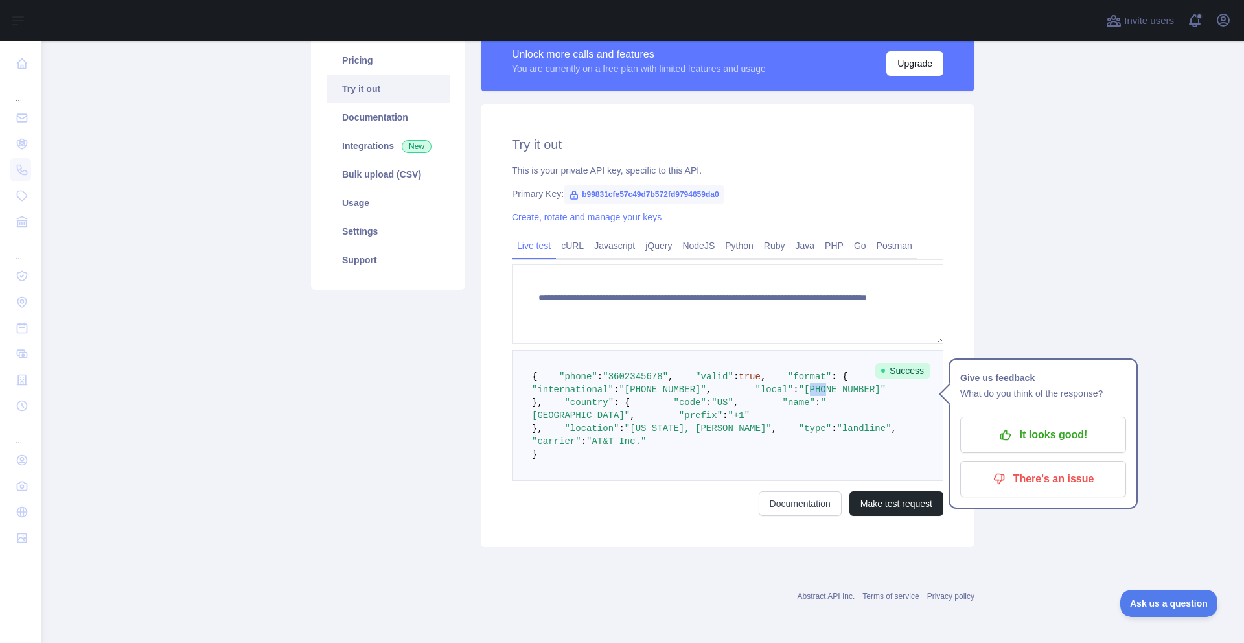
click at [799, 395] on span ""(360) 234-5678"" at bounding box center [842, 389] width 87 height 10
drag, startPoint x: 628, startPoint y: 438, endPoint x: 708, endPoint y: 436, distance: 80.4
click at [708, 436] on pre "{ "phone" : "3602345678" , "valid" : true , "format" : { "international" : "+13…" at bounding box center [728, 415] width 432 height 131
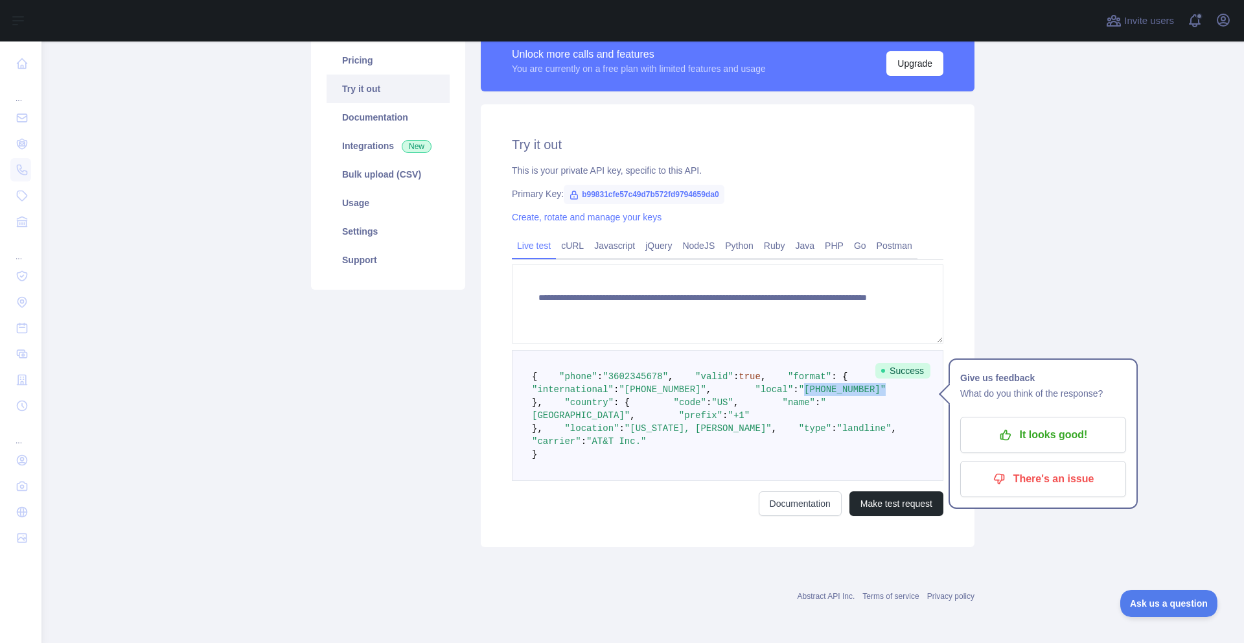
click at [708, 436] on pre "{ "phone" : "3602345678" , "valid" : true , "format" : { "international" : "+13…" at bounding box center [728, 415] width 432 height 131
drag, startPoint x: 705, startPoint y: 436, endPoint x: 686, endPoint y: 432, distance: 19.8
click at [686, 432] on pre "{ "phone" : "3602345678" , "valid" : true , "format" : { "international" : "+13…" at bounding box center [728, 415] width 432 height 131
click at [799, 395] on span ""(360) 234-5678"" at bounding box center [842, 389] width 87 height 10
drag, startPoint x: 694, startPoint y: 434, endPoint x: 657, endPoint y: 433, distance: 37.6
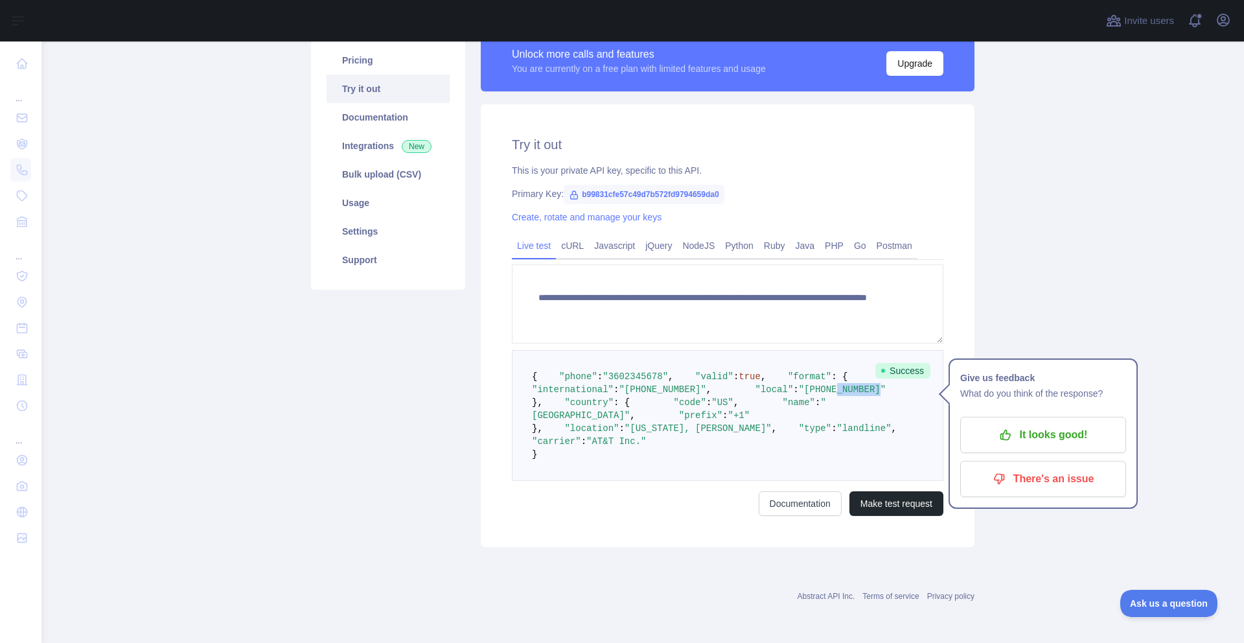
click at [799, 395] on span ""(360) 234-5678"" at bounding box center [842, 389] width 87 height 10
click at [678, 447] on pre "{ "phone" : "3602345678" , "valid" : true , "format" : { "international" : "+13…" at bounding box center [728, 415] width 432 height 131
drag, startPoint x: 700, startPoint y: 434, endPoint x: 643, endPoint y: 344, distance: 107.2
click at [635, 362] on pre "{ "phone" : "3602345678" , "valid" : true , "format" : { "international" : "+13…" at bounding box center [728, 415] width 432 height 131
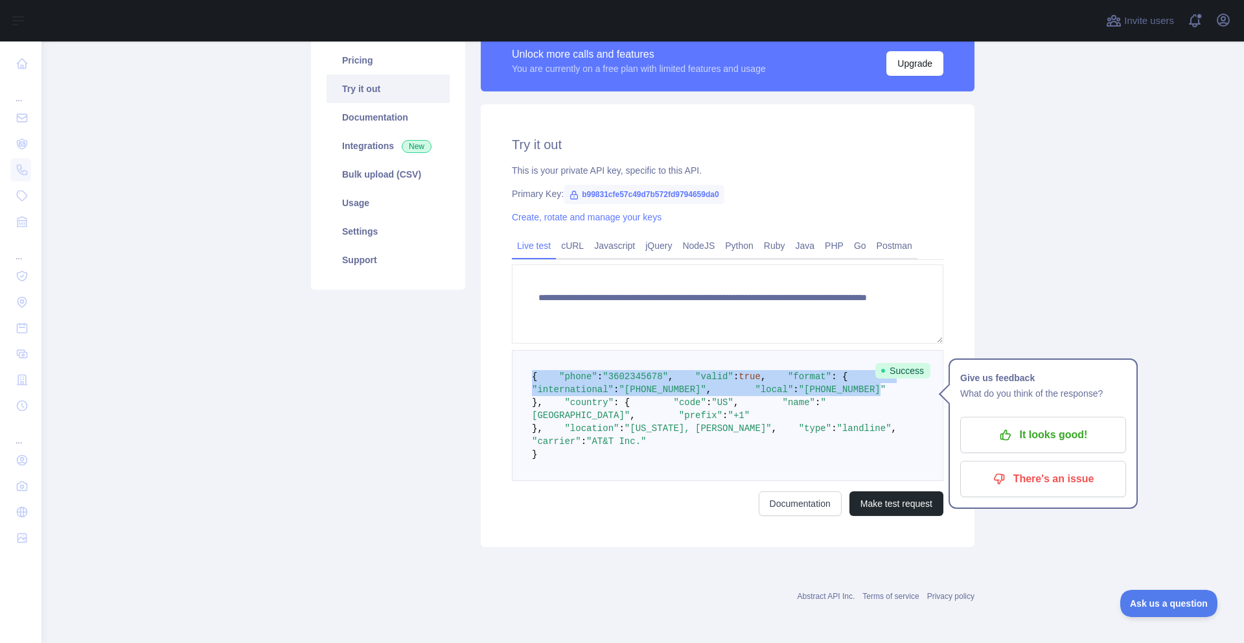
click at [674, 353] on pre "{ "phone" : "3602345678" , "valid" : true , "format" : { "international" : "+13…" at bounding box center [728, 415] width 432 height 131
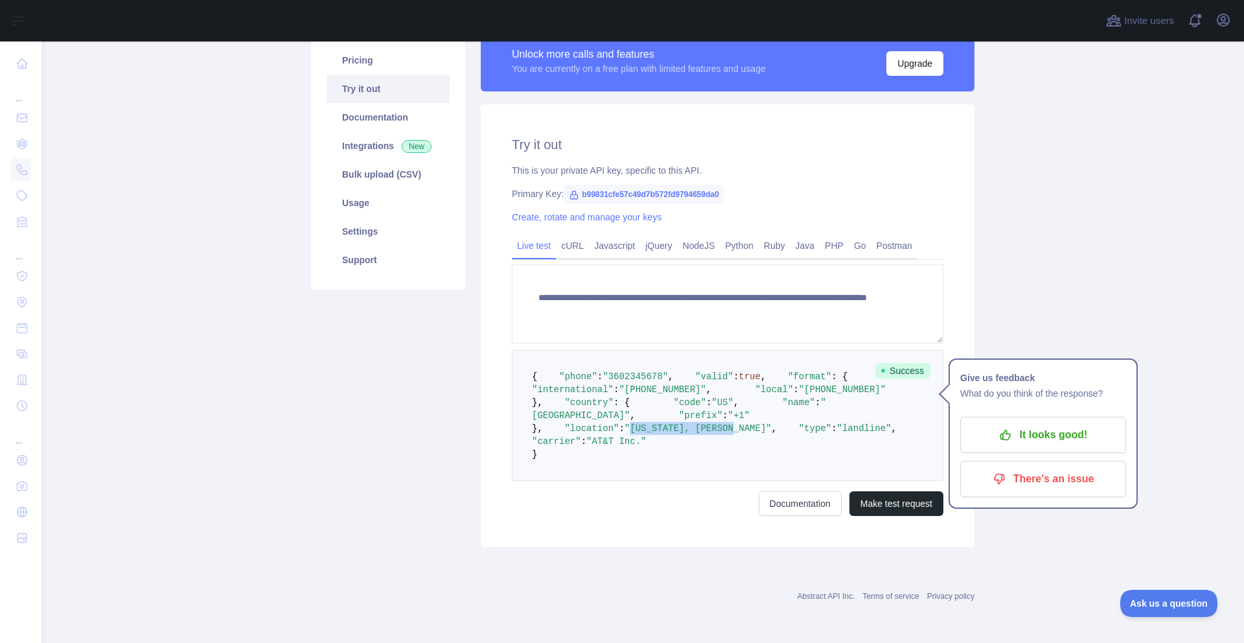
drag, startPoint x: 622, startPoint y: 522, endPoint x: 723, endPoint y: 526, distance: 101.2
click at [724, 434] on span ""Washington, Buckley"" at bounding box center [698, 428] width 147 height 10
copy span "Washington, Buckley"
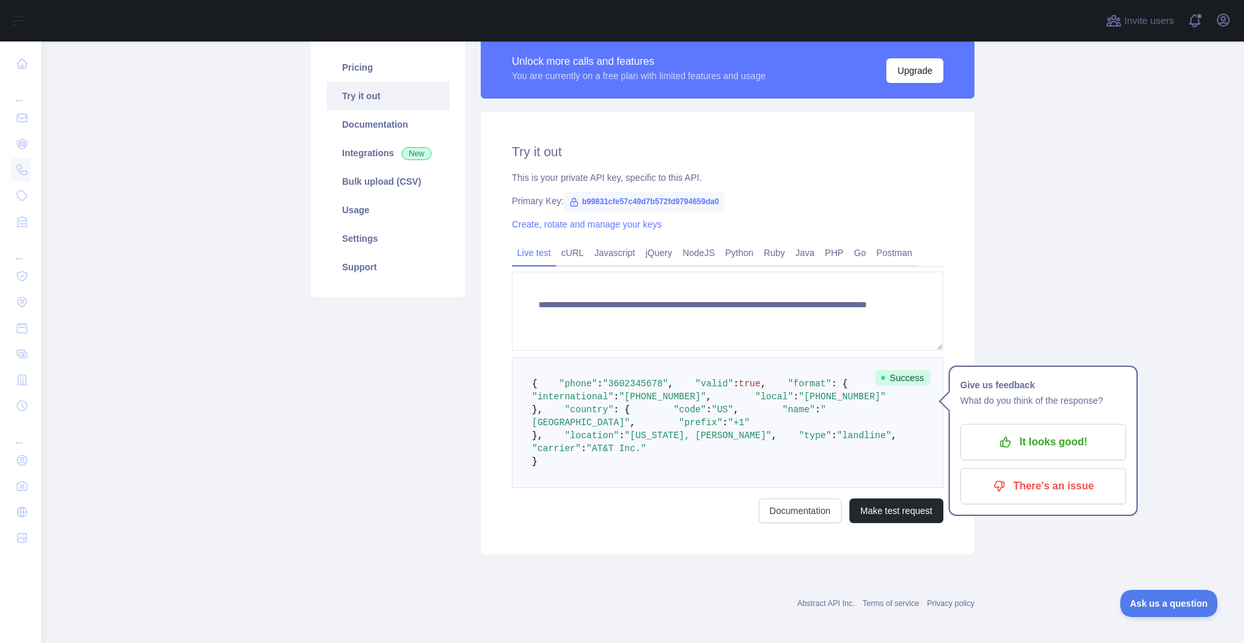
click at [694, 488] on pre "{ "phone" : "3602345678" , "valid" : true , "format" : { "international" : "+13…" at bounding box center [728, 422] width 432 height 131
drag, startPoint x: 660, startPoint y: 447, endPoint x: 708, endPoint y: 443, distance: 47.5
click at [708, 443] on pre "{ "phone" : "3602345678" , "valid" : true , "format" : { "international" : "+13…" at bounding box center [728, 422] width 432 height 131
click at [995, 480] on icon "button" at bounding box center [999, 486] width 13 height 13
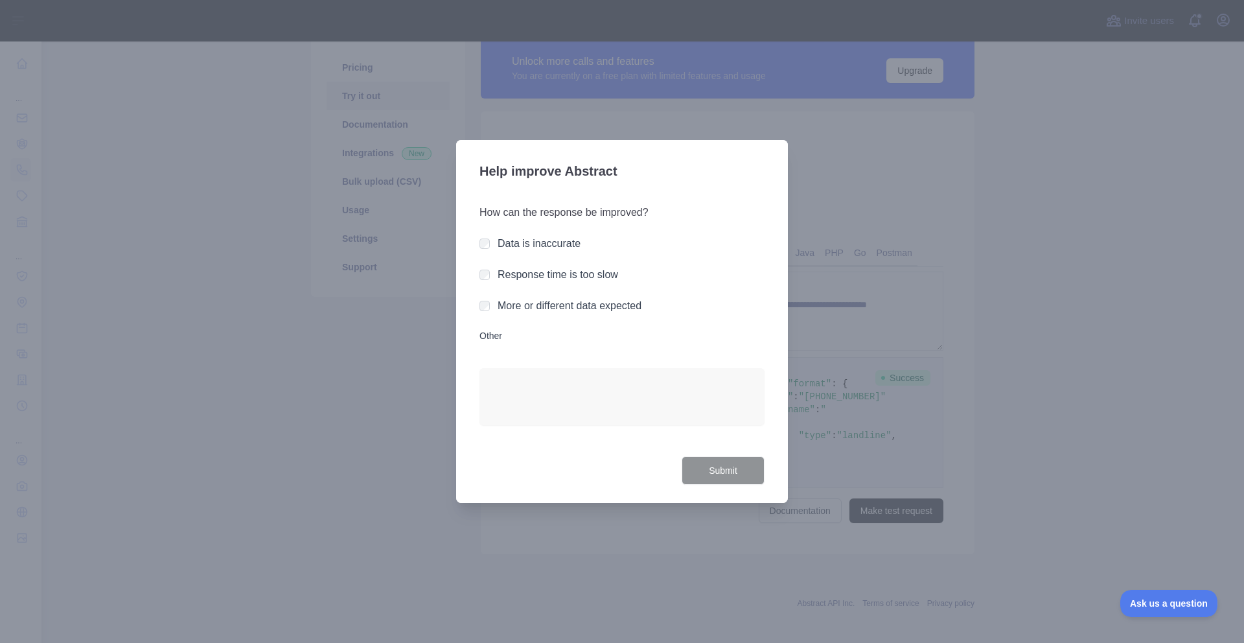
click at [852, 314] on div at bounding box center [622, 321] width 1244 height 643
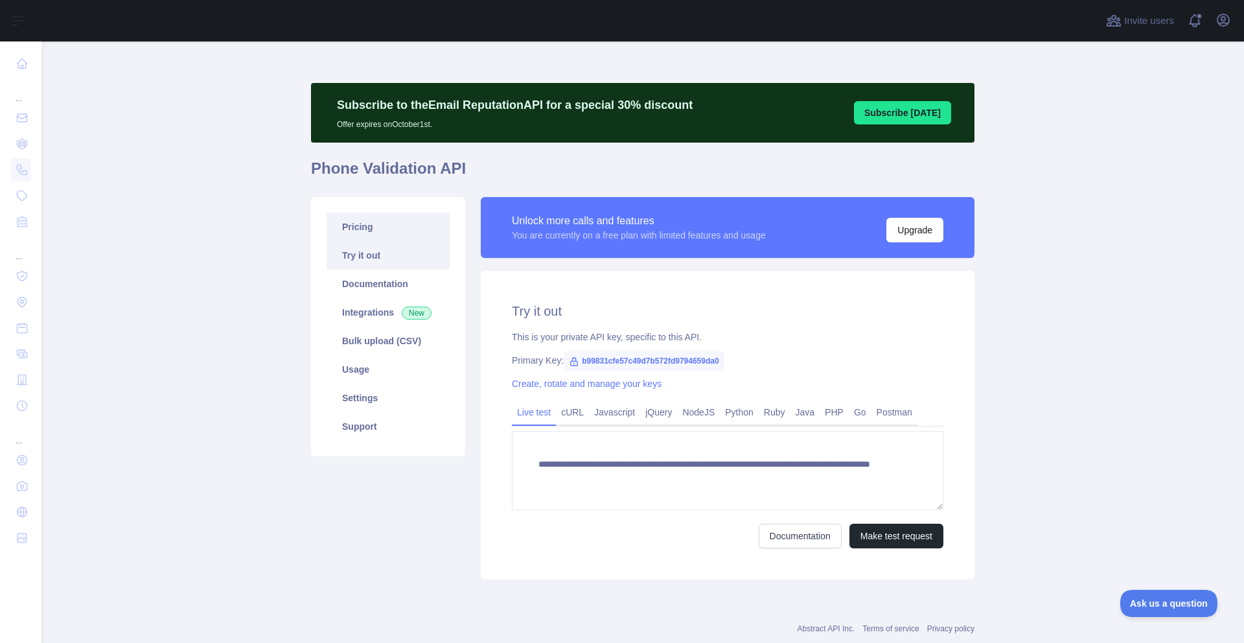
click at [347, 228] on link "Pricing" at bounding box center [388, 227] width 123 height 29
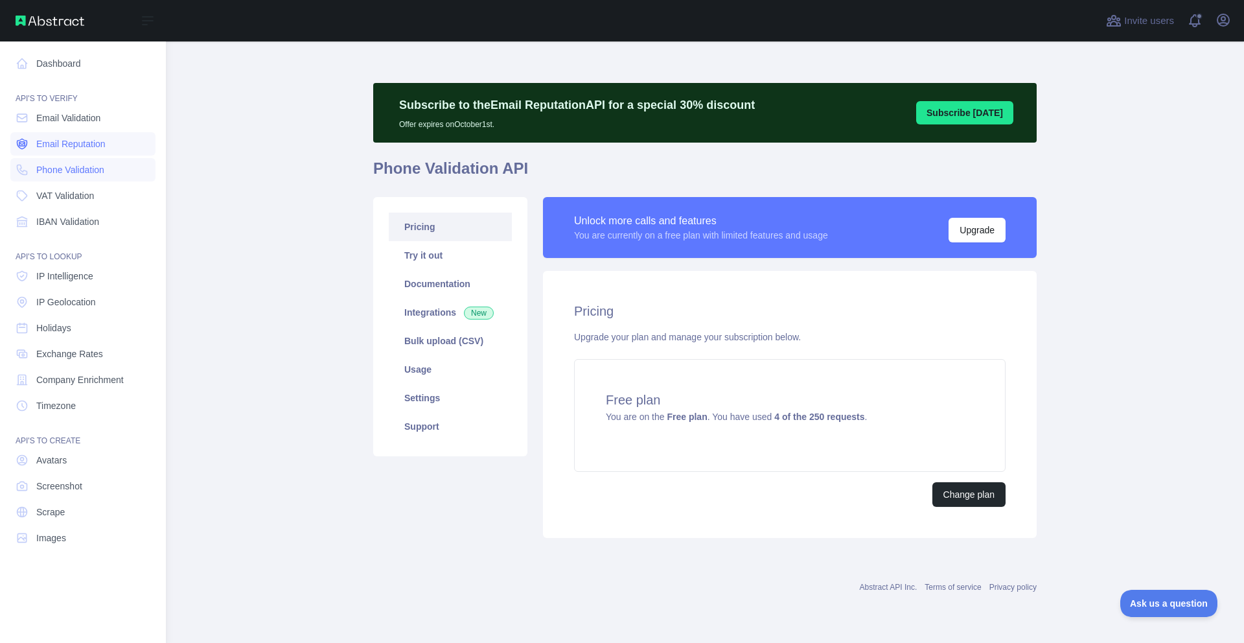
click at [51, 150] on span "Email Reputation" at bounding box center [70, 143] width 69 height 13
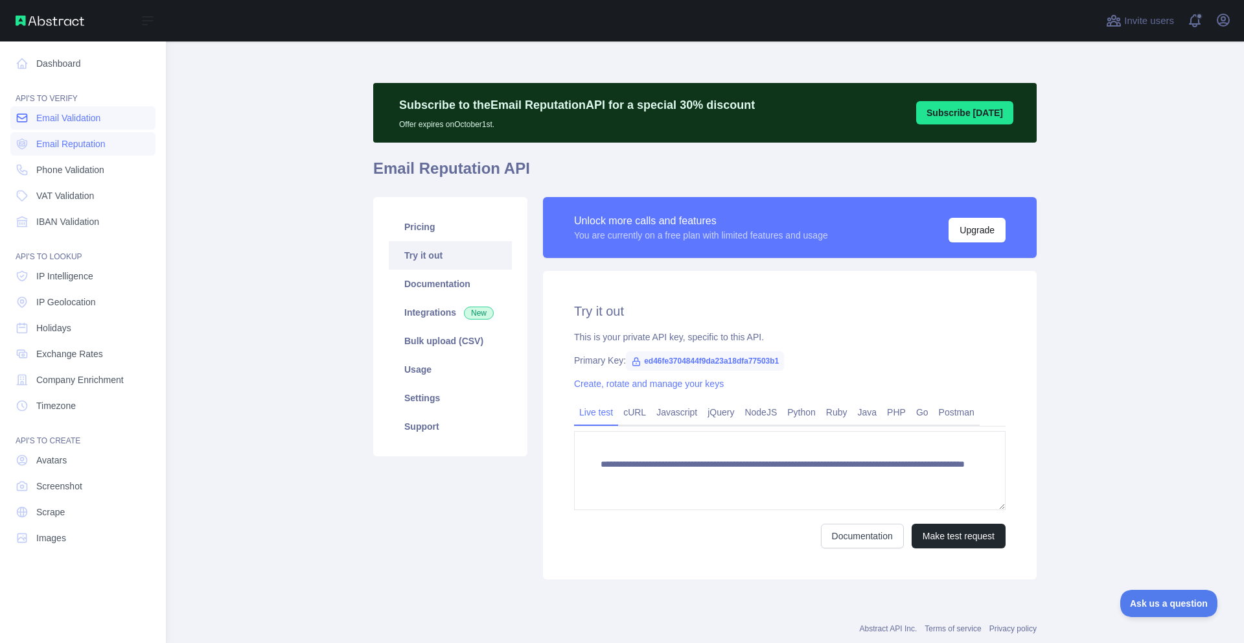
click at [69, 119] on span "Email Validation" at bounding box center [68, 117] width 64 height 13
click at [95, 176] on link "Phone Validation" at bounding box center [82, 169] width 145 height 23
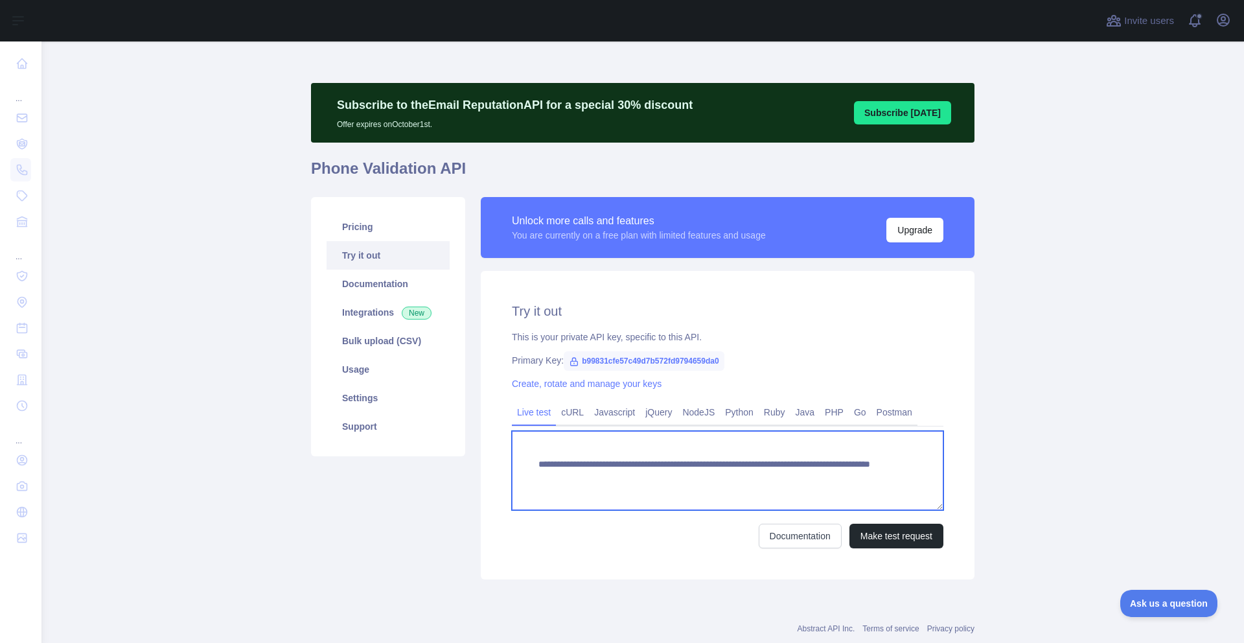
drag, startPoint x: 776, startPoint y: 480, endPoint x: 865, endPoint y: 478, distance: 88.8
click at [862, 479] on textarea "**********" at bounding box center [728, 470] width 432 height 79
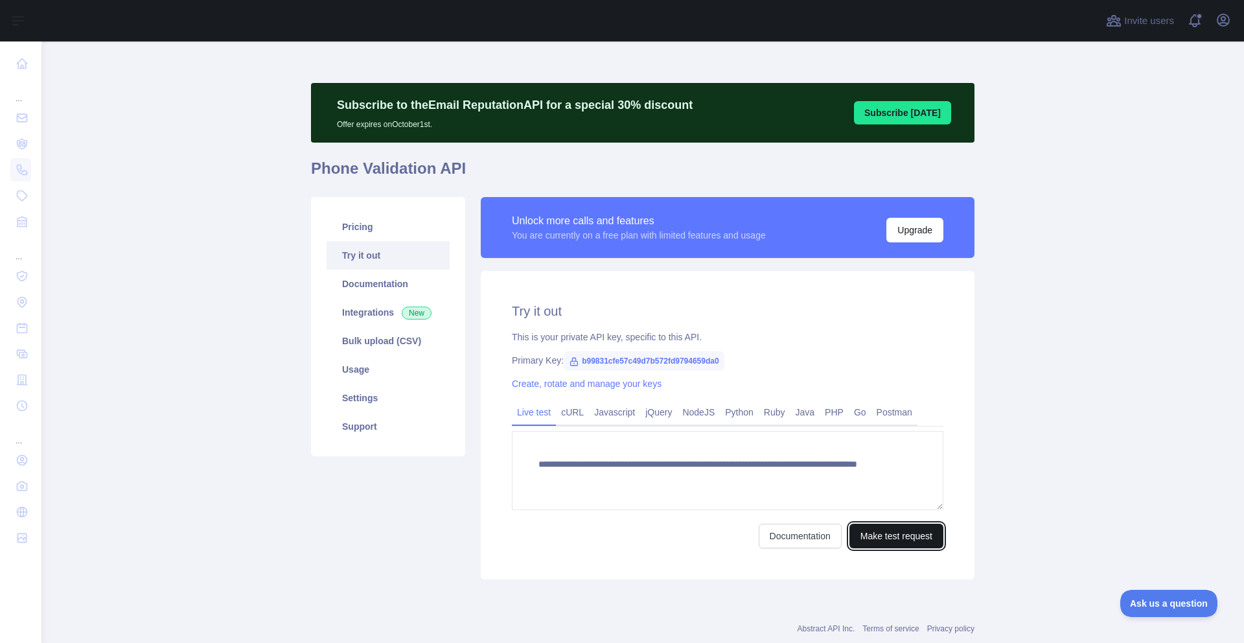
click at [865, 546] on button "Make test request" at bounding box center [897, 536] width 94 height 25
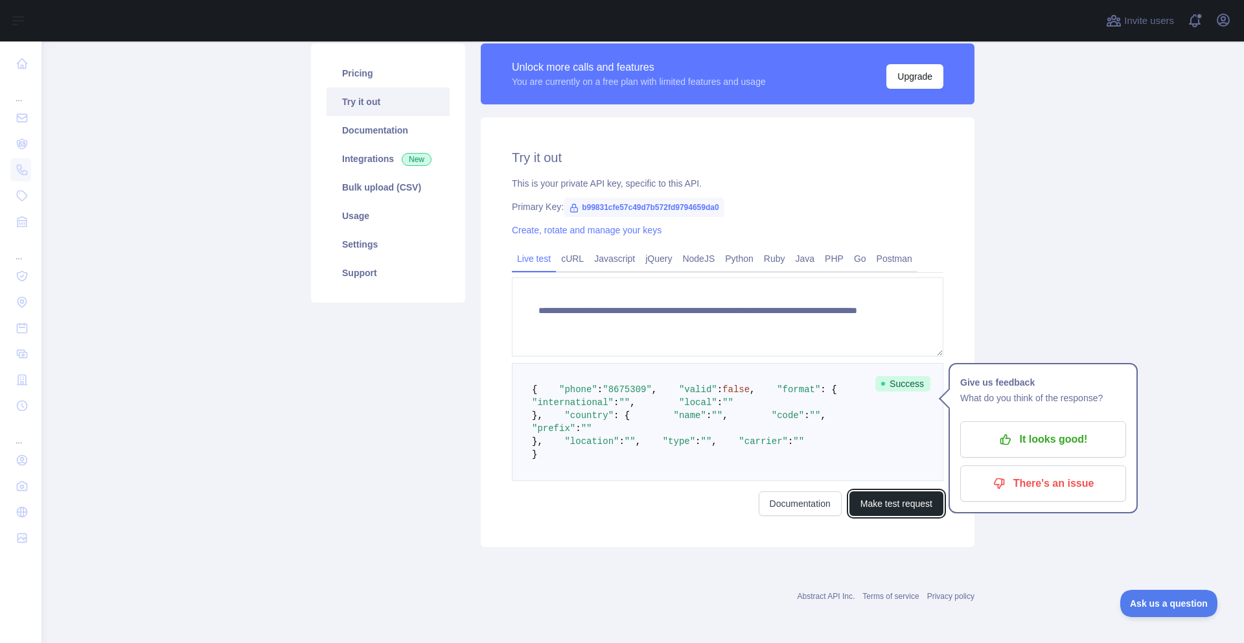
scroll to position [270, 0]
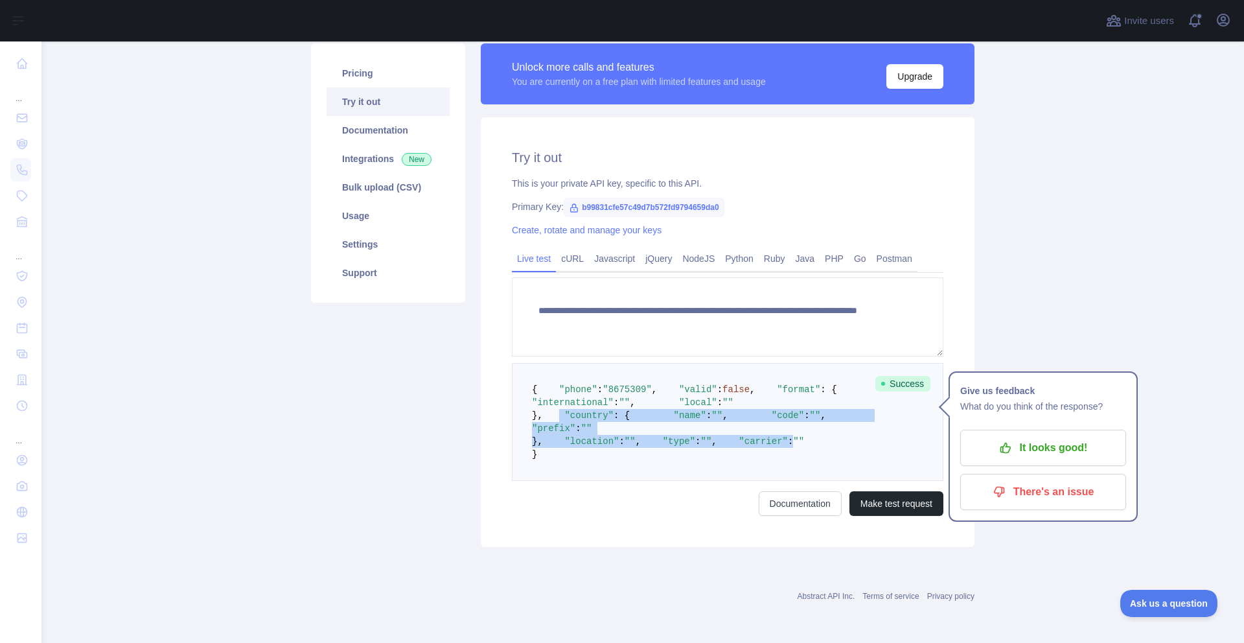
drag, startPoint x: 604, startPoint y: 459, endPoint x: 561, endPoint y: 363, distance: 105.0
click at [546, 366] on pre "{ "phone" : "[PHONE_NUMBER]" , "valid" : false , "format" : { "international" :…" at bounding box center [728, 422] width 432 height 118
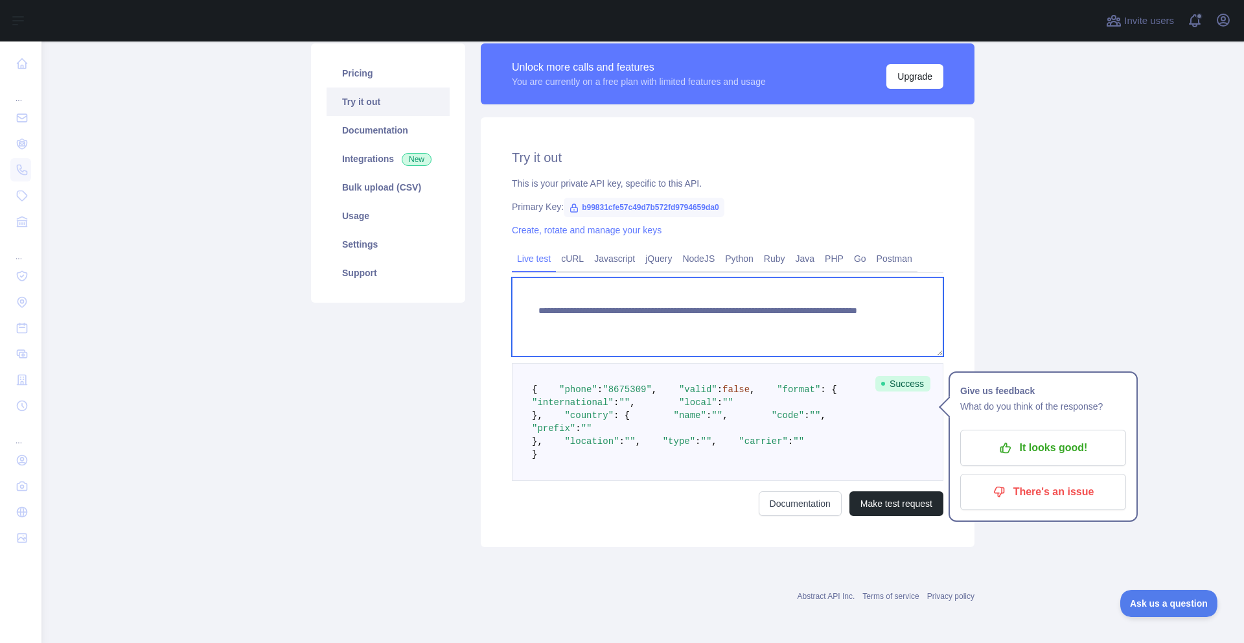
click at [793, 277] on textarea "**********" at bounding box center [728, 316] width 432 height 79
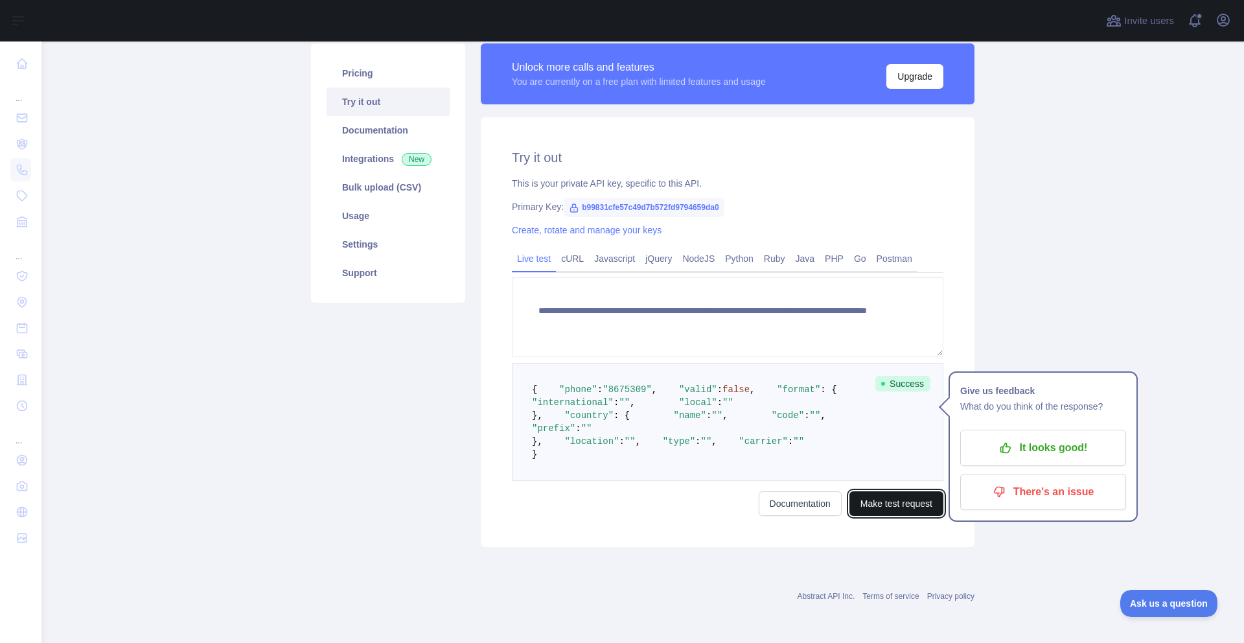
click at [890, 508] on button "Make test request" at bounding box center [897, 503] width 94 height 25
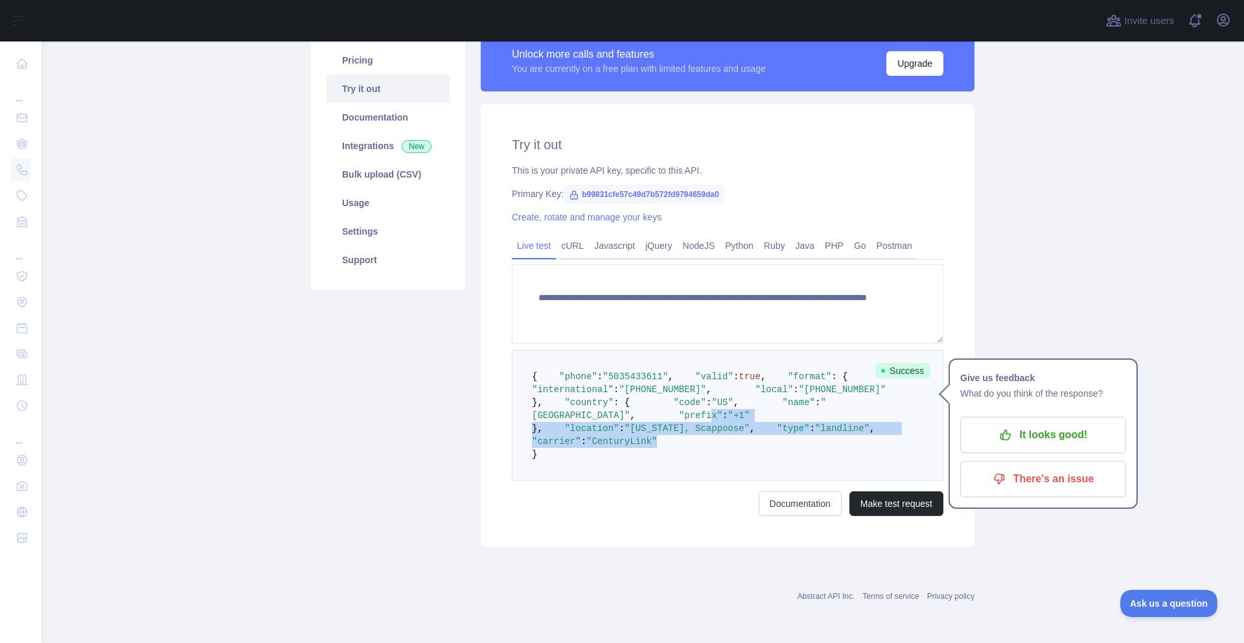
drag, startPoint x: 680, startPoint y: 449, endPoint x: 601, endPoint y: 397, distance: 94.4
click at [601, 397] on pre "{ "phone" : "[PHONE_NUMBER]" , "valid" : true , "format" : { "international" : …" at bounding box center [728, 415] width 432 height 131
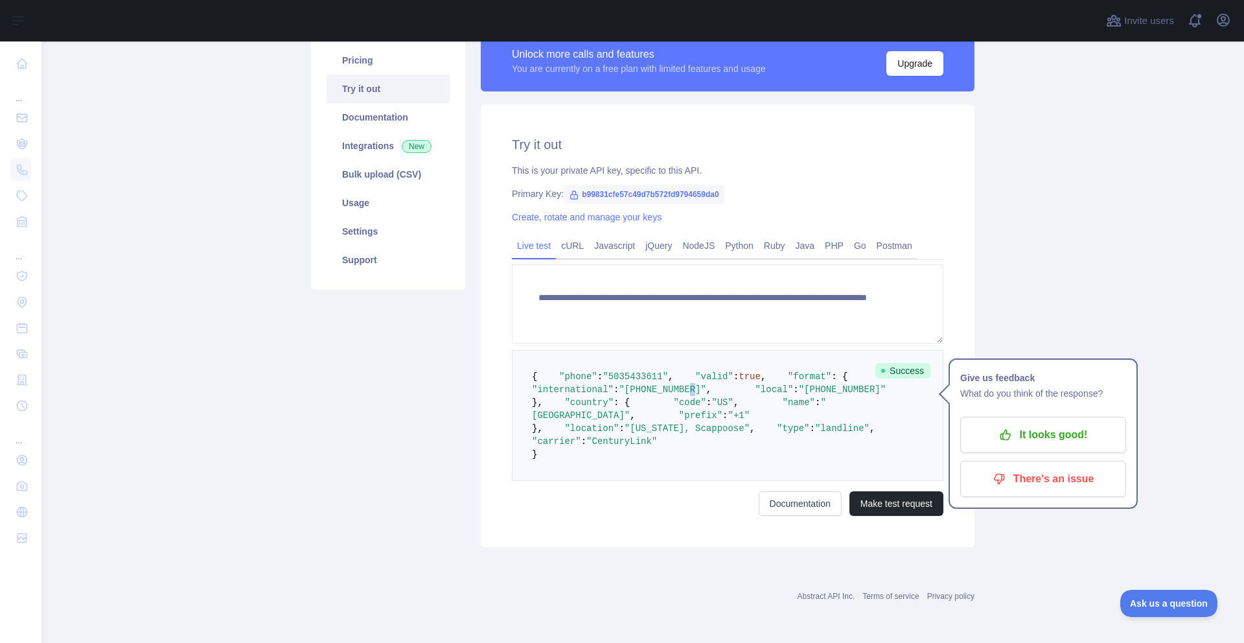
click at [706, 384] on span ""[PHONE_NUMBER]"" at bounding box center [662, 389] width 87 height 10
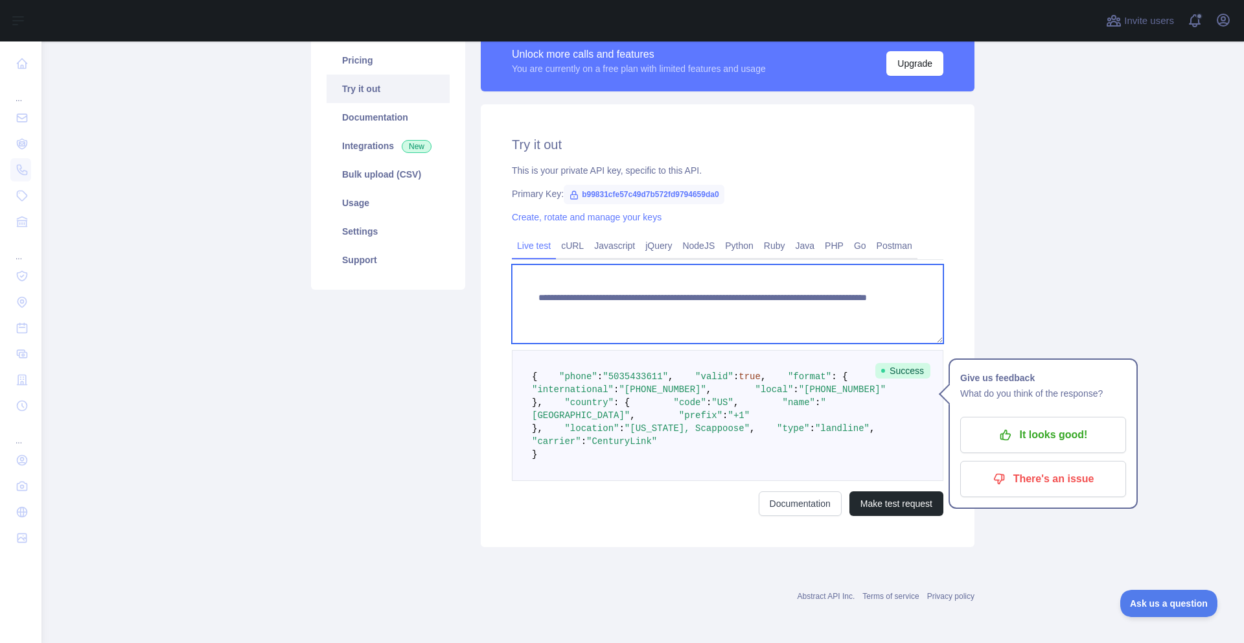
click at [781, 264] on textarea "**********" at bounding box center [728, 303] width 432 height 79
drag, startPoint x: 775, startPoint y: 207, endPoint x: 868, endPoint y: 211, distance: 93.4
click at [866, 264] on textarea "**********" at bounding box center [728, 303] width 432 height 79
type textarea "**********"
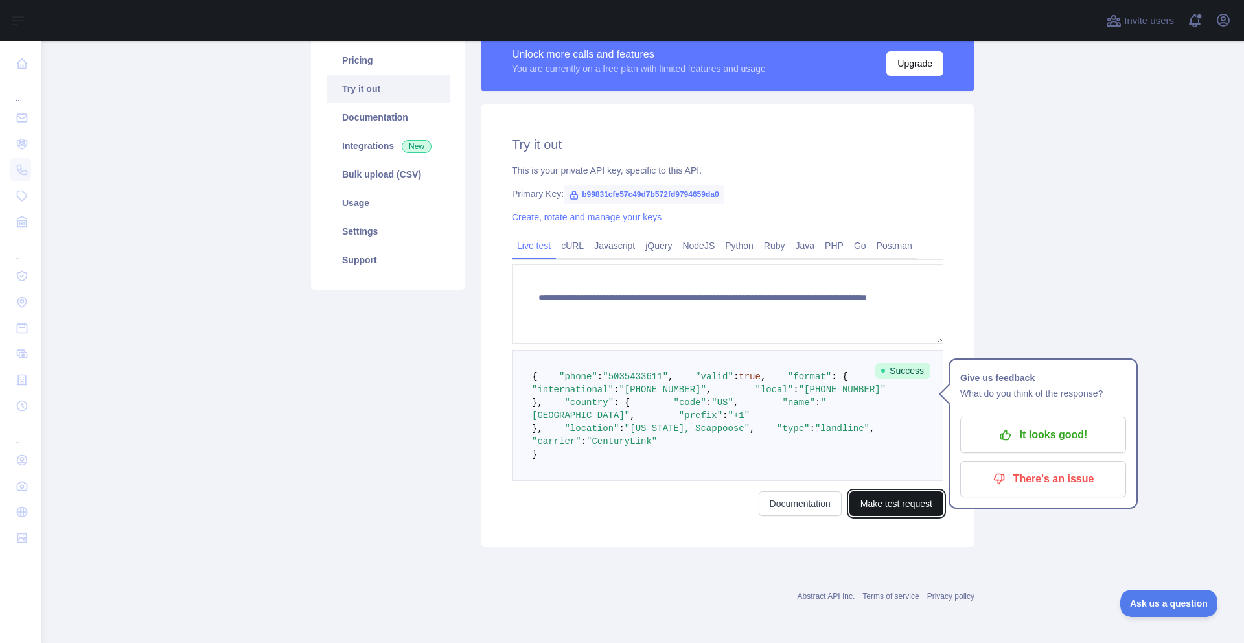
click at [883, 516] on button "Make test request" at bounding box center [897, 503] width 94 height 25
drag, startPoint x: 717, startPoint y: 456, endPoint x: 605, endPoint y: 412, distance: 119.9
click at [605, 412] on pre "{ "phone" : "[PHONE_NUMBER]" , "valid" : true , "format" : { "international" : …" at bounding box center [728, 415] width 432 height 131
click at [611, 447] on span ""T-mobile USA Inc."" at bounding box center [714, 434] width 365 height 23
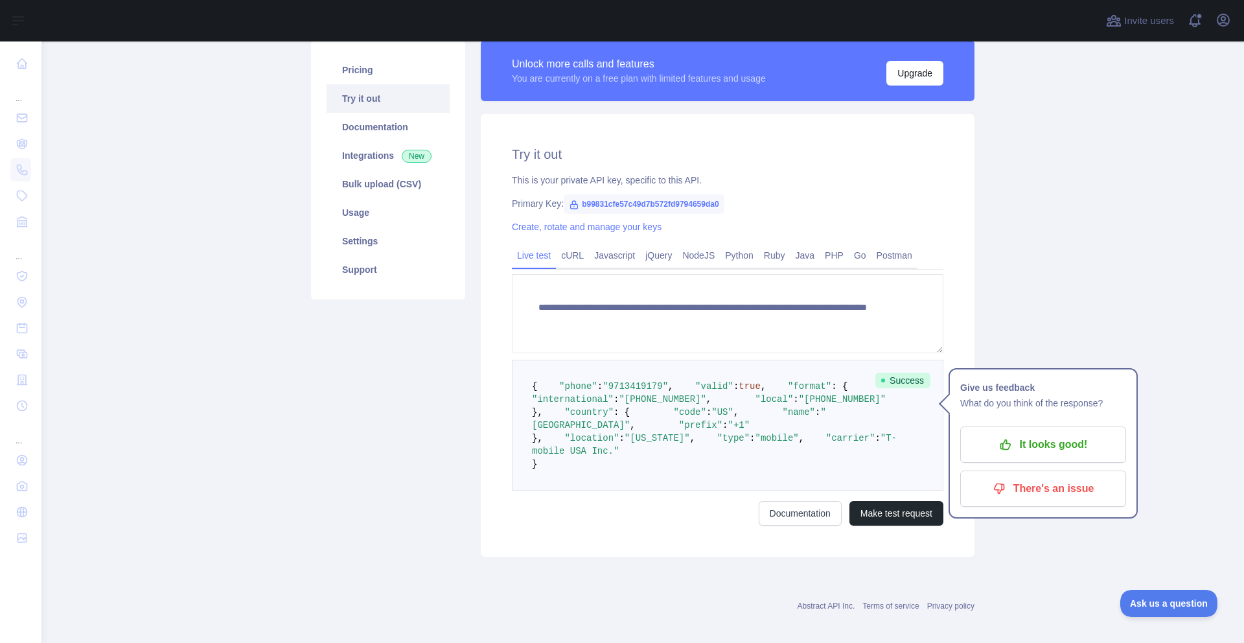
scroll to position [0, 0]
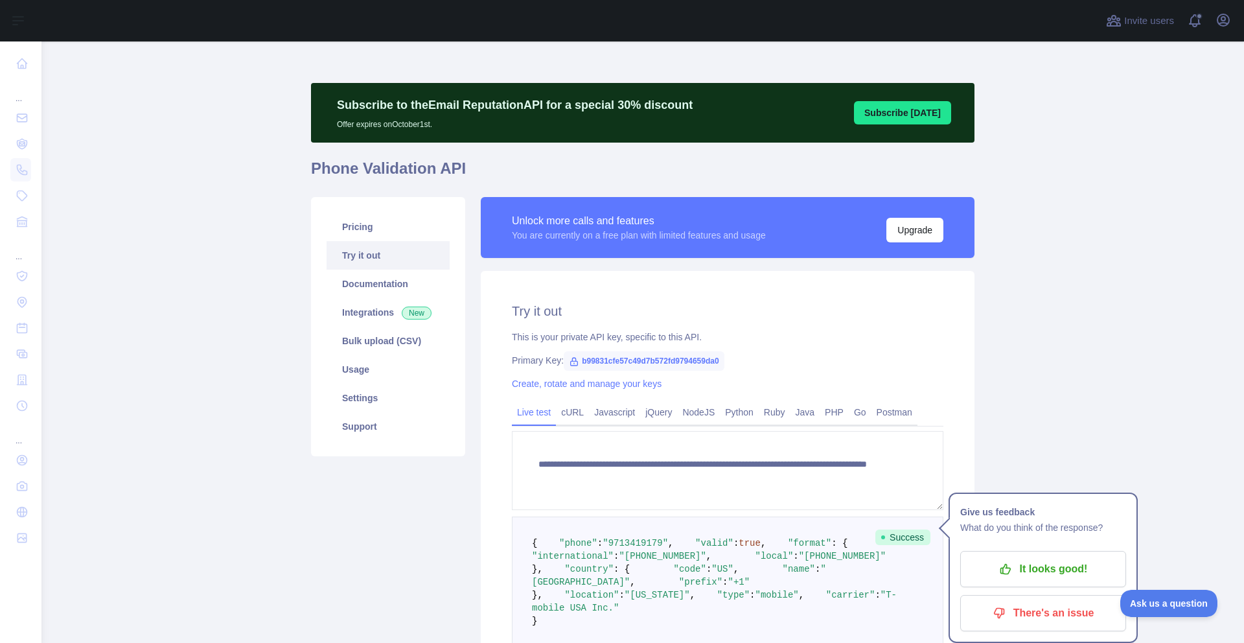
click at [357, 248] on link "Try it out" at bounding box center [388, 255] width 123 height 29
click at [371, 231] on link "Pricing" at bounding box center [388, 227] width 123 height 29
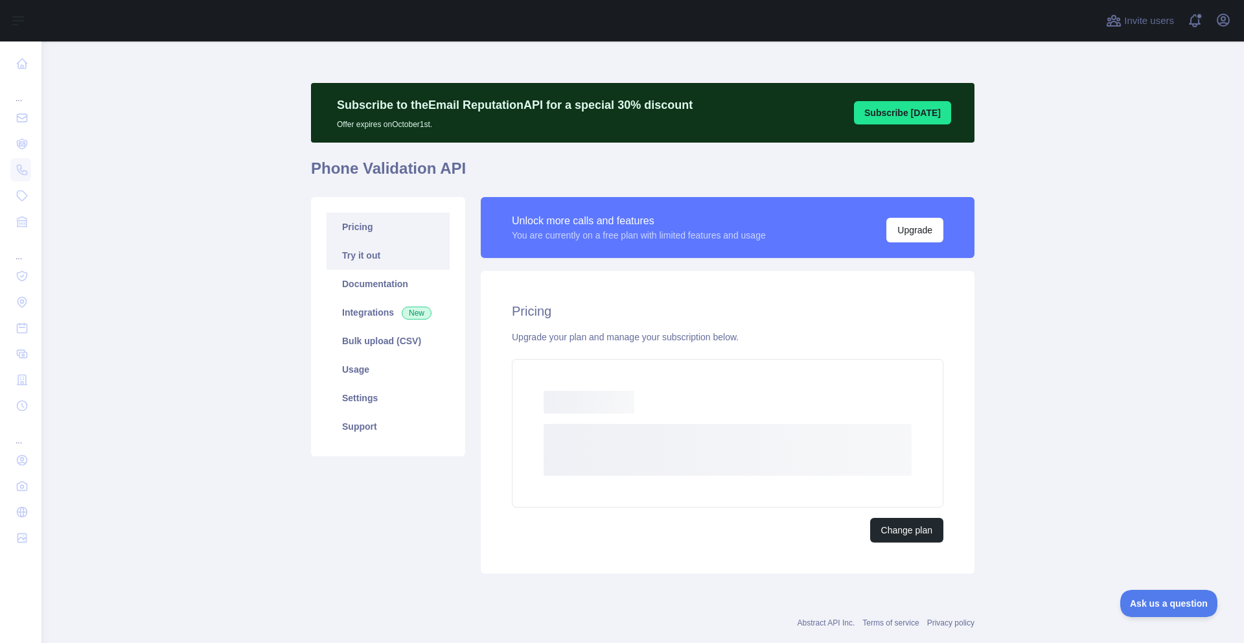
click at [369, 260] on link "Try it out" at bounding box center [388, 255] width 123 height 29
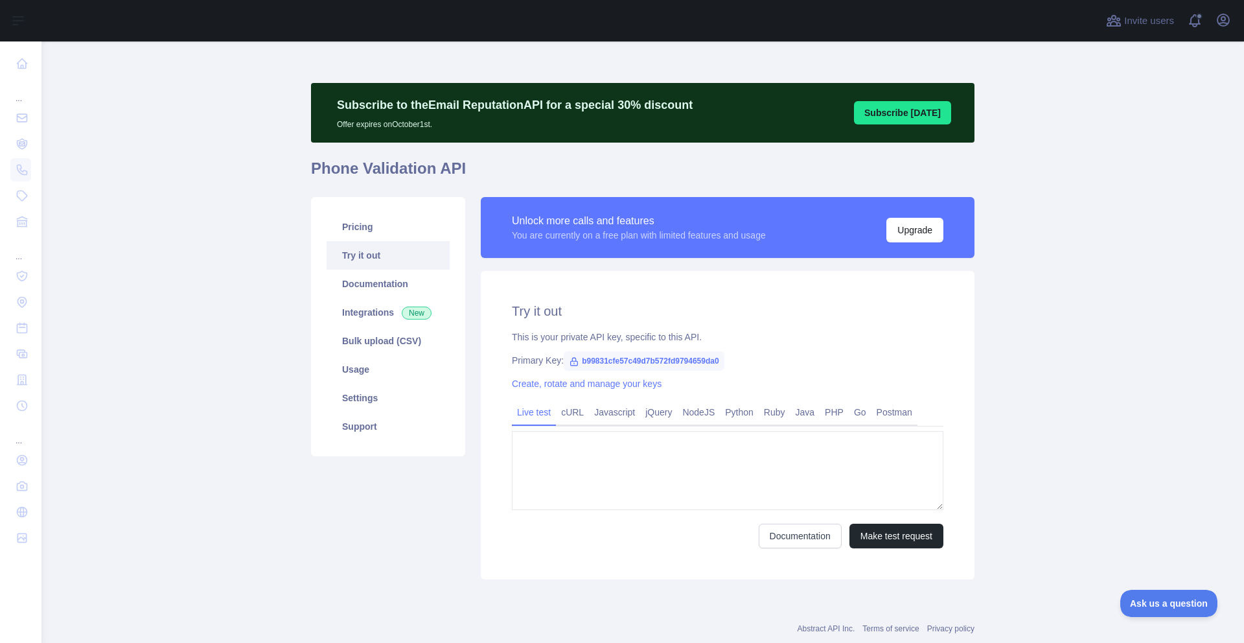
type textarea "**********"
click at [357, 229] on link "Pricing" at bounding box center [388, 227] width 123 height 29
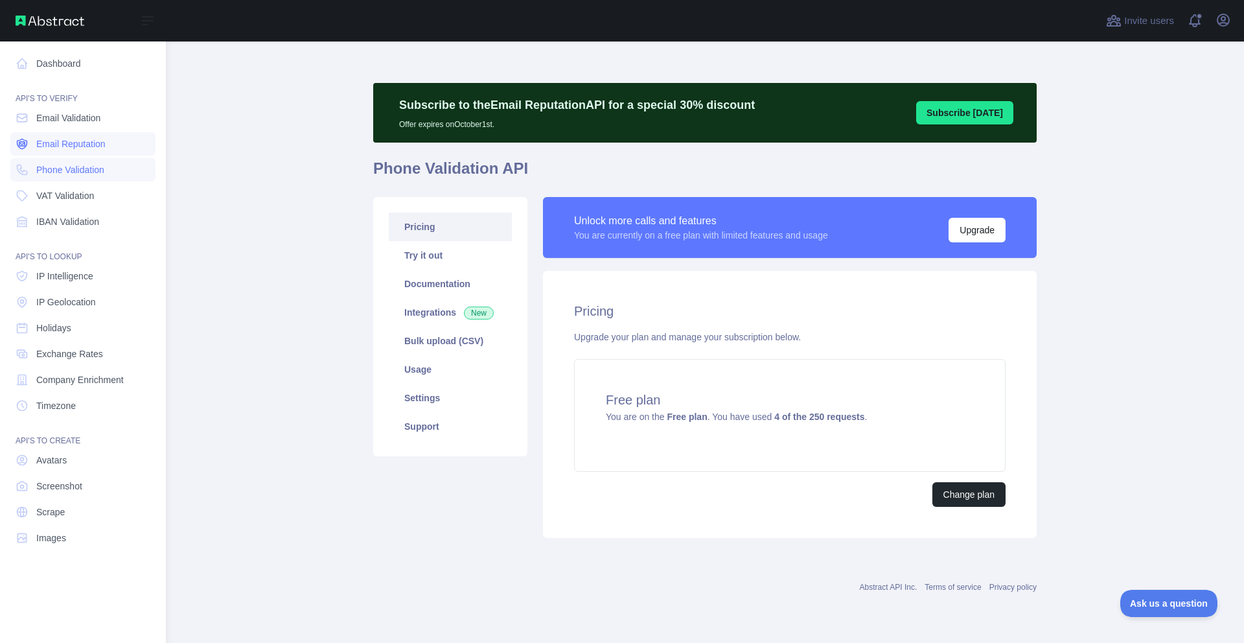
click at [32, 143] on link "Email Reputation" at bounding box center [82, 143] width 145 height 23
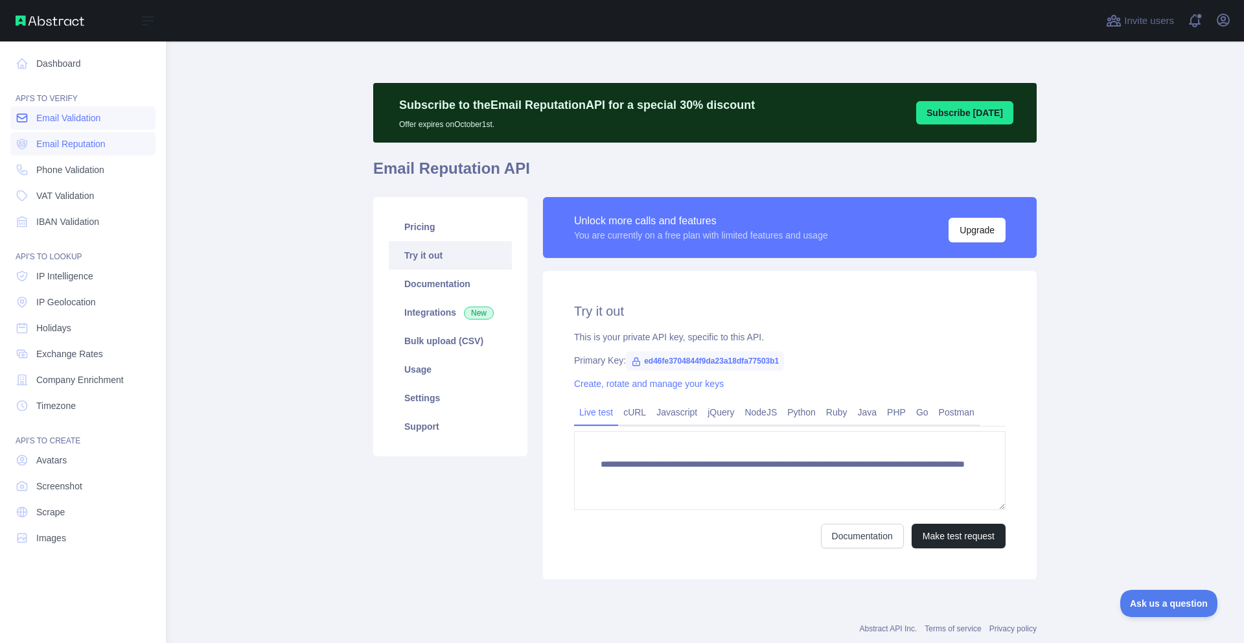
click at [54, 116] on span "Email Validation" at bounding box center [68, 117] width 64 height 13
